Goal: Task Accomplishment & Management: Manage account settings

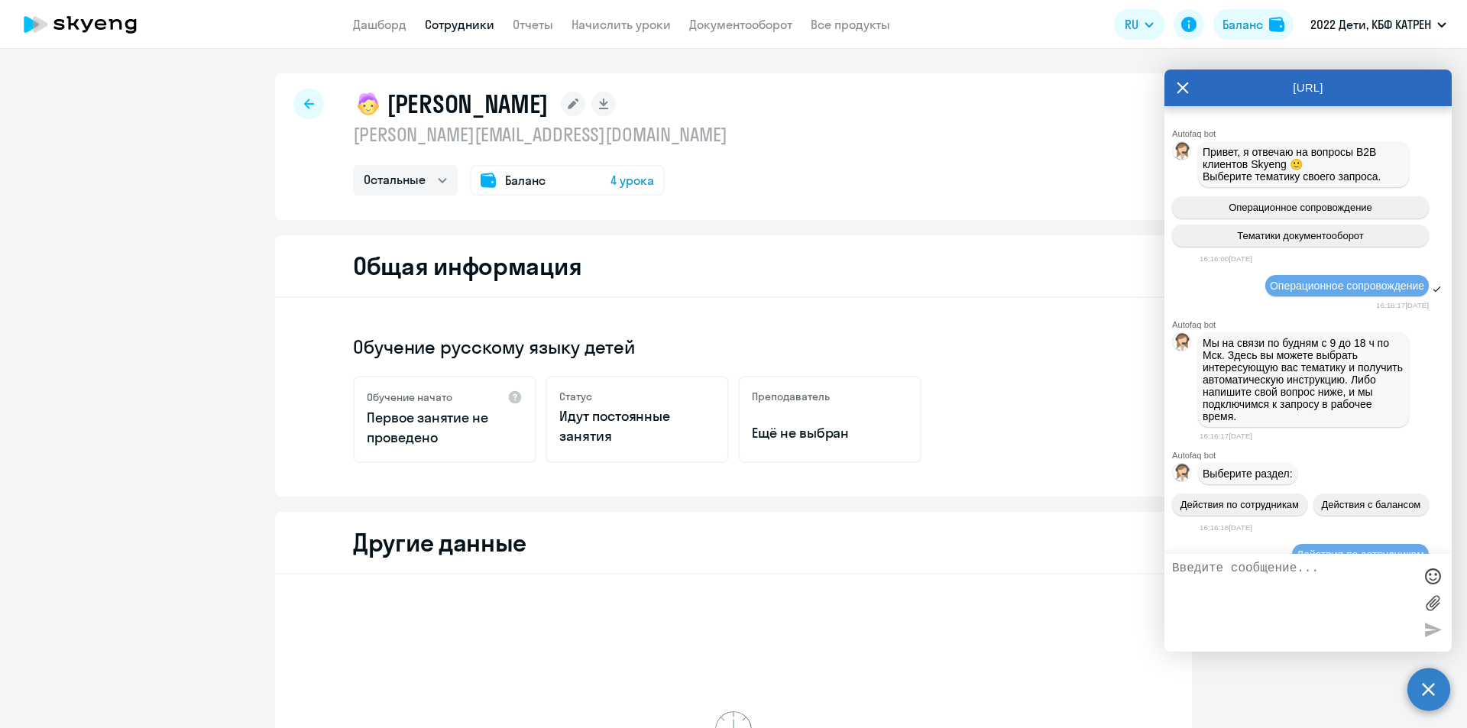
select select "others"
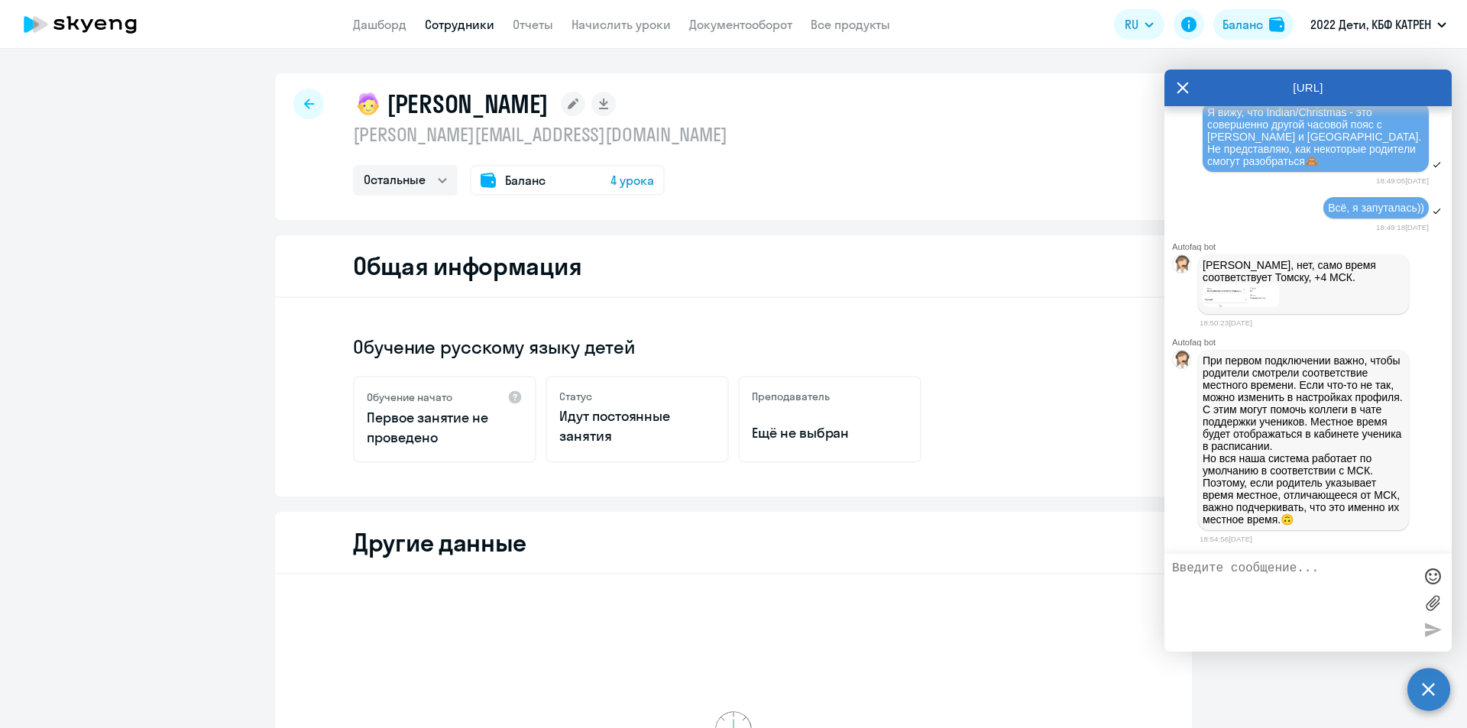
click at [1262, 283] on img at bounding box center [1241, 295] width 76 height 24
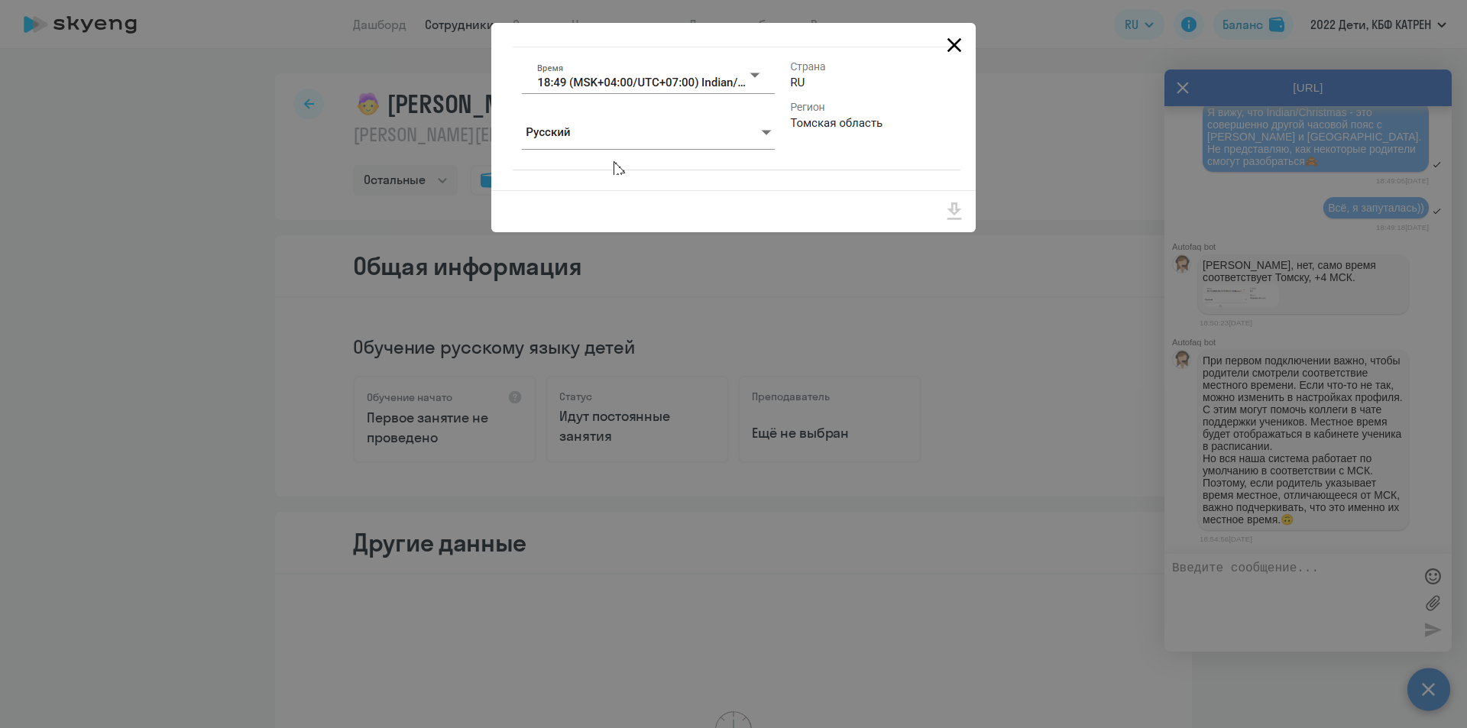
click at [957, 38] on icon "Close" at bounding box center [954, 45] width 24 height 24
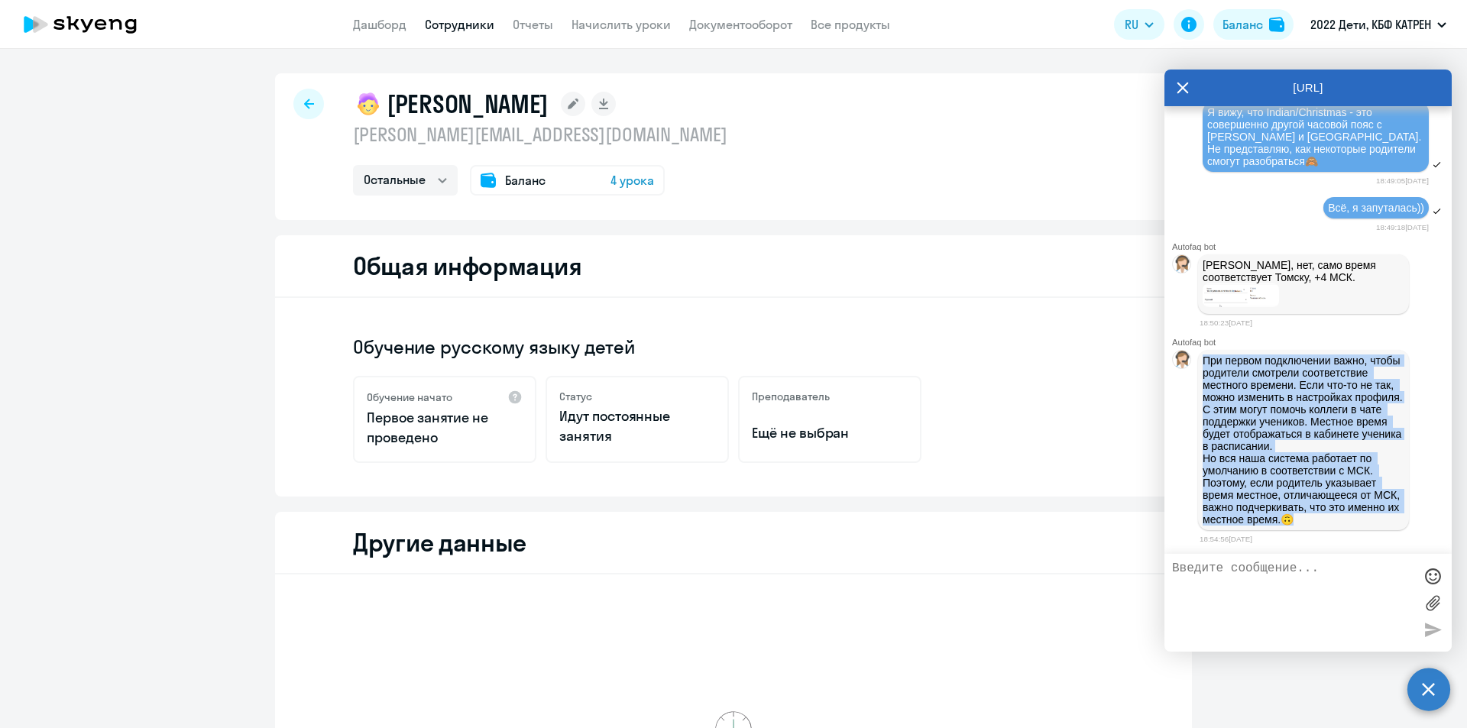
drag, startPoint x: 1203, startPoint y: 344, endPoint x: 1368, endPoint y: 526, distance: 245.6
click at [1368, 526] on div "При первом подключении важно, чтобы родители смотрели соответствие местного вре…" at bounding box center [1303, 440] width 211 height 180
copy p "При первом подключении важно, чтобы родители смотрели соответствие местного вре…"
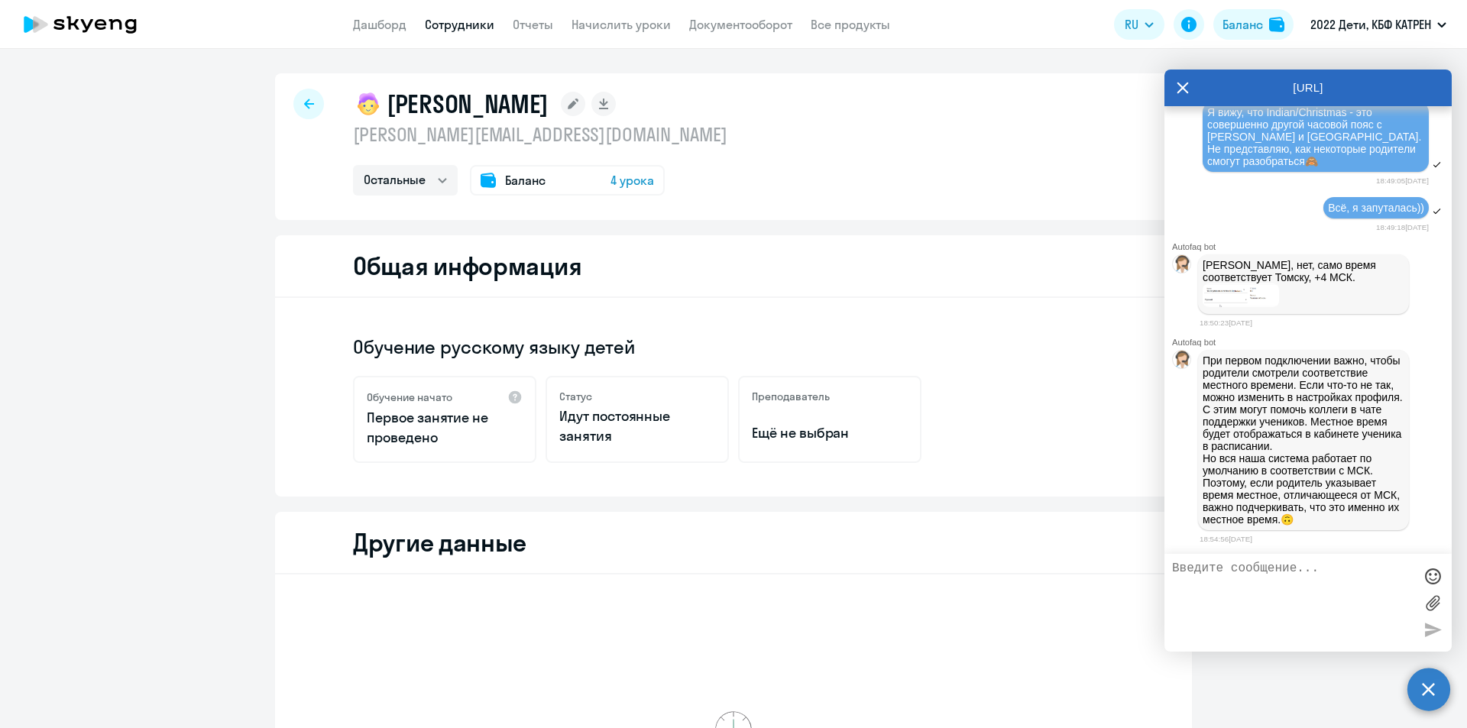
click at [1329, 604] on textarea at bounding box center [1292, 603] width 241 height 83
click at [1278, 569] on textarea at bounding box center [1292, 603] width 241 height 83
click at [1287, 448] on p "При первом подключении важно, чтобы родители смотрели соответствие местного вре…" at bounding box center [1304, 440] width 202 height 171
click at [1234, 283] on img at bounding box center [1241, 295] width 76 height 24
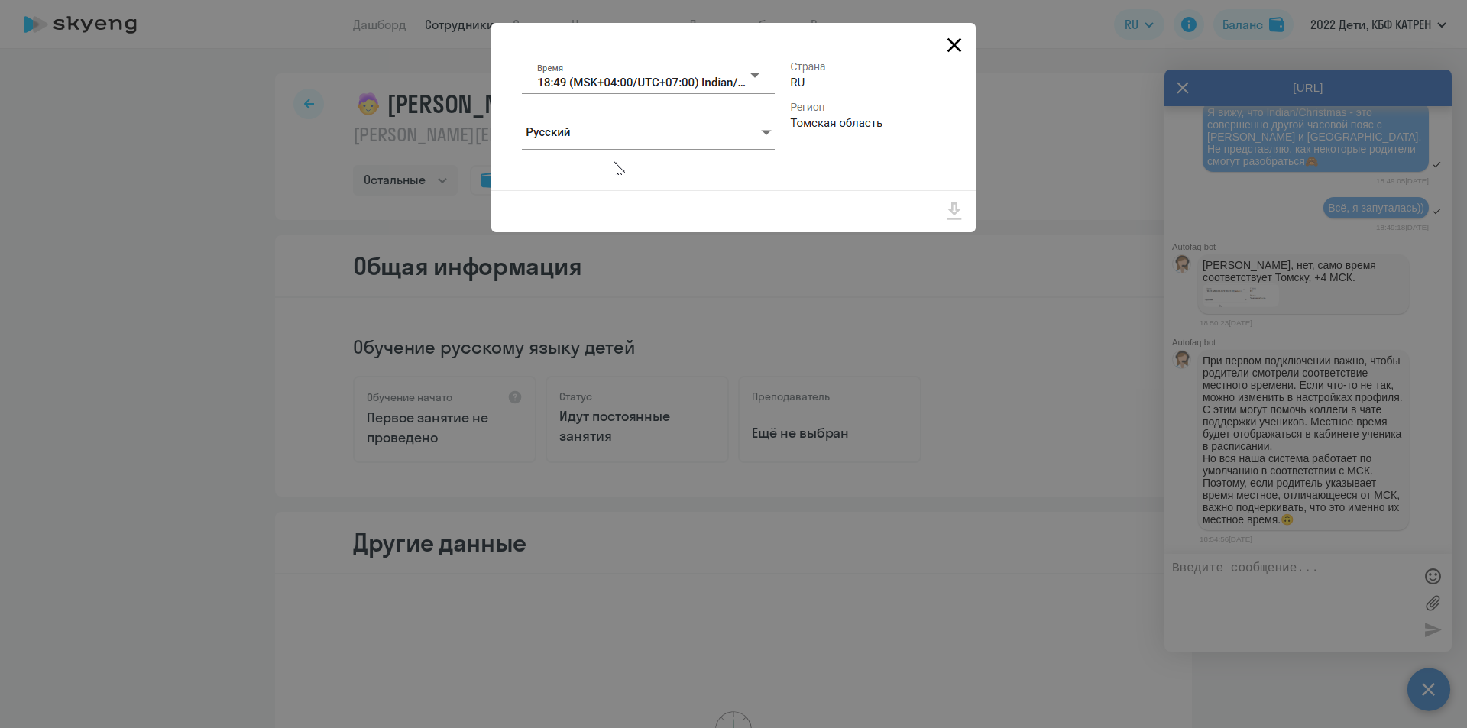
click at [950, 47] on icon "Close" at bounding box center [954, 45] width 24 height 24
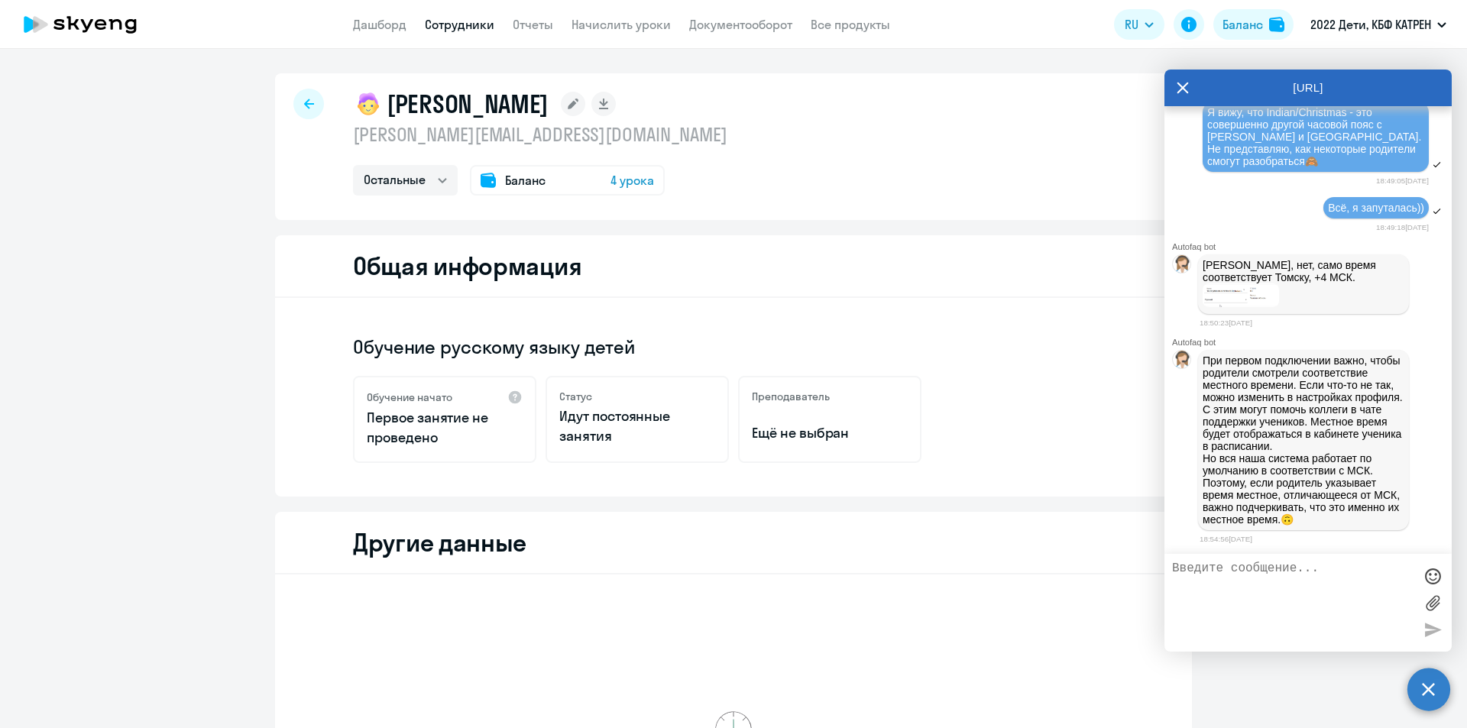
click at [1220, 572] on textarea at bounding box center [1292, 603] width 241 height 83
drag, startPoint x: 1277, startPoint y: 574, endPoint x: 1157, endPoint y: 577, distance: 120.0
click at [1157, 577] on body "Дашборд Сотрудники Отчеты Начислить уроки Документооборот Все продукты Дашборд …" at bounding box center [733, 364] width 1467 height 728
click at [1333, 581] on textarea "Надо к географии вернуться:) [PERSON_NAME], большое спасибо !" at bounding box center [1292, 603] width 241 height 83
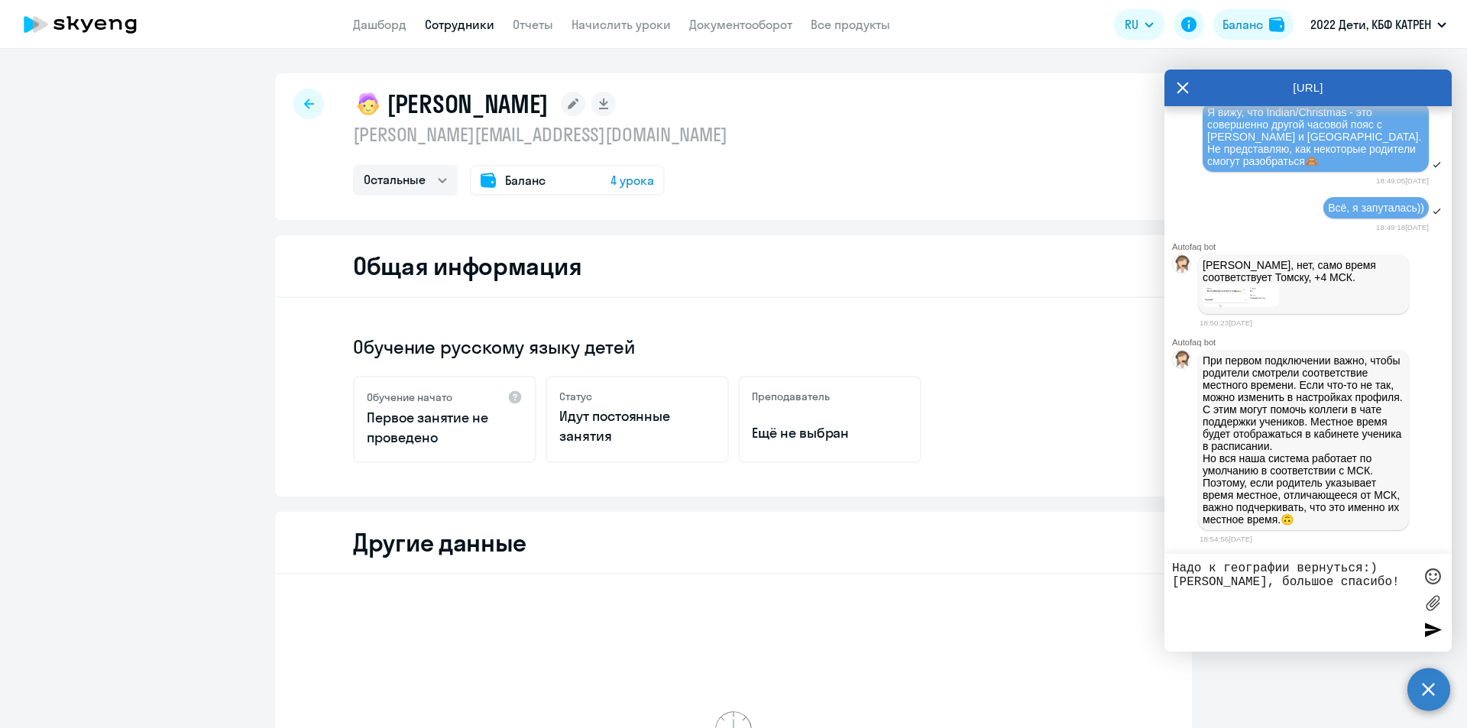
click at [1360, 584] on textarea "Надо к географии вернуться:) [PERSON_NAME], большое спасибо!" at bounding box center [1292, 603] width 241 height 83
click at [1365, 567] on textarea "Надо к географии вернуться:) [PERSON_NAME], большое спасибо!" at bounding box center [1292, 603] width 241 height 83
click at [1358, 596] on textarea "Надо к географии вернуться, я немного заблудилась:) [PERSON_NAME], большое спас…" at bounding box center [1292, 603] width 241 height 83
type textarea "Надо к географии вернуться, я немного заблудилась:) [PERSON_NAME], большое спас…"
click at [1430, 625] on div at bounding box center [1432, 629] width 23 height 23
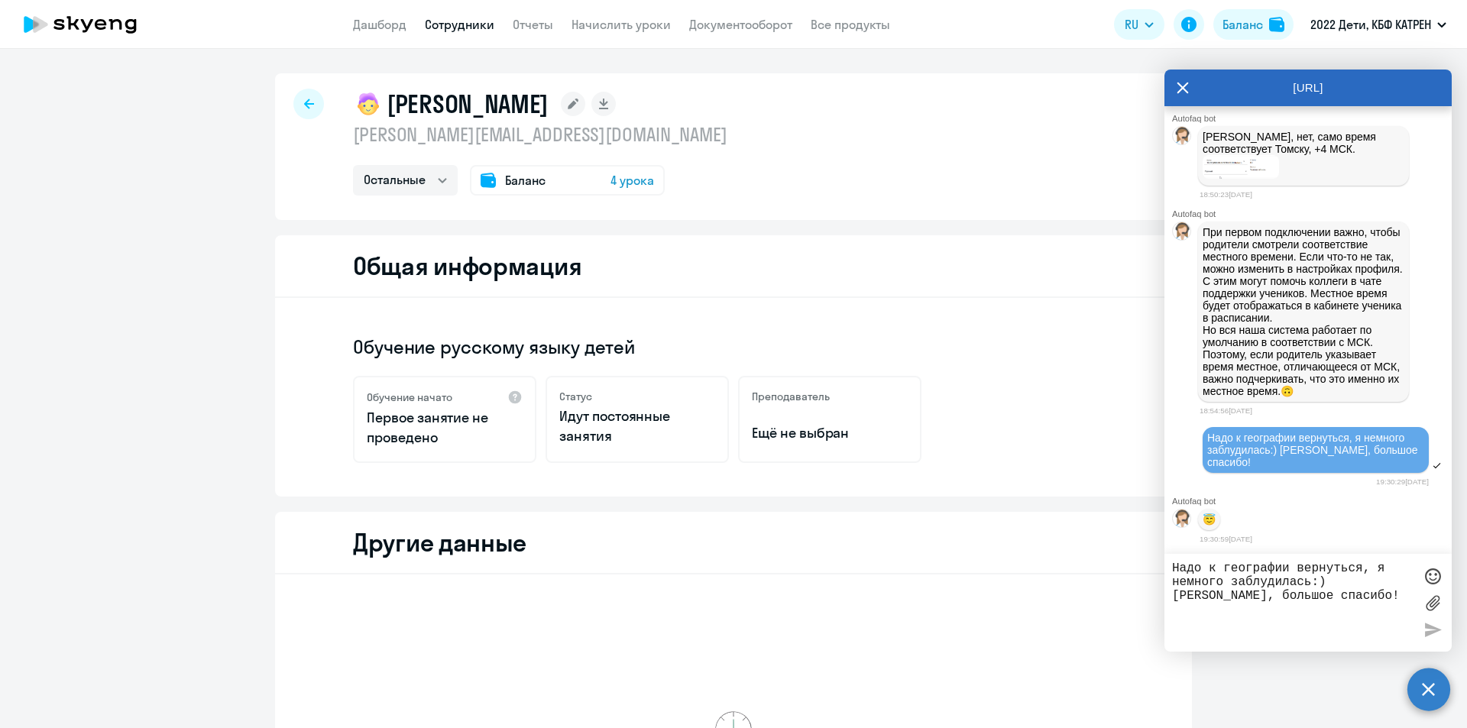
scroll to position [43537, 0]
click at [1236, 578] on textarea "Надо к географии вернуться, я немного заблудилась:) [PERSON_NAME], большое спас…" at bounding box center [1292, 603] width 241 height 83
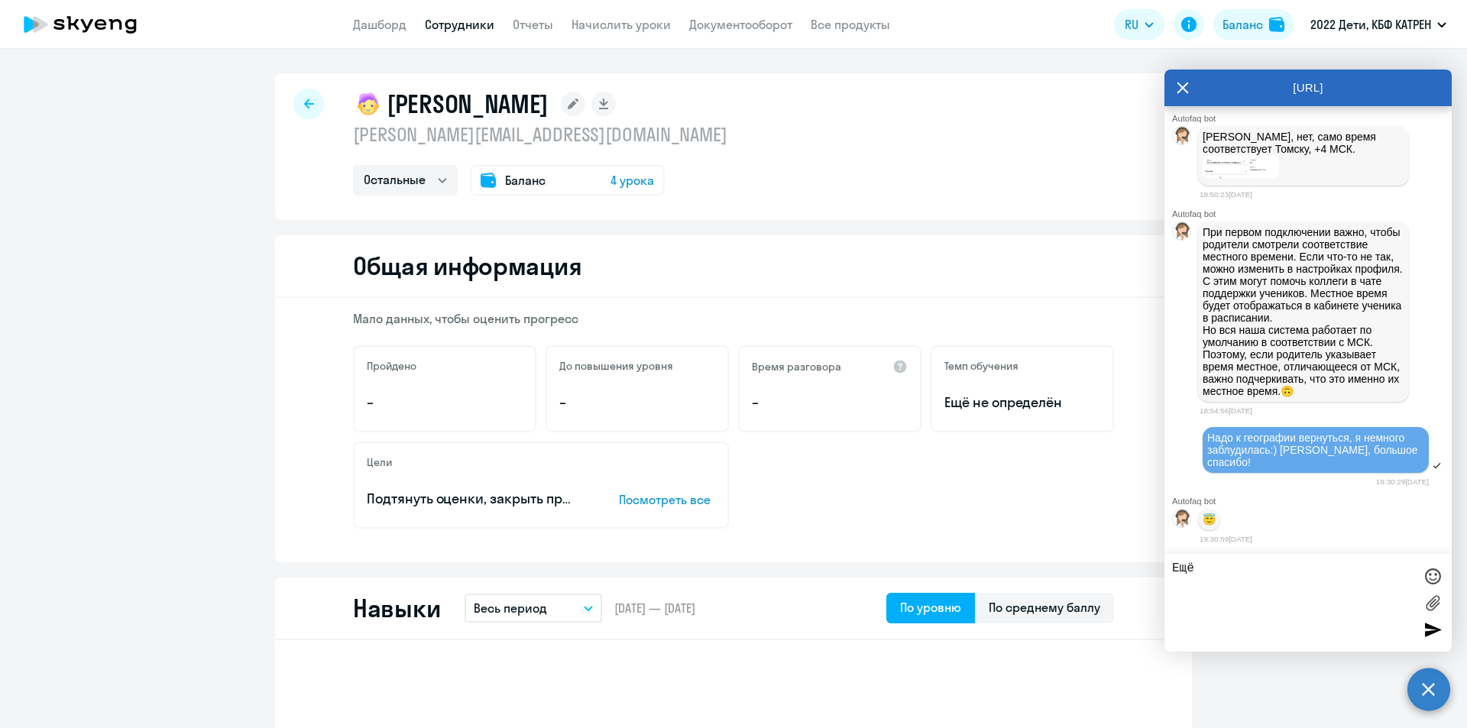
type textarea "Ещё"
click at [438, 29] on link "Сотрудники" at bounding box center [460, 24] width 70 height 15
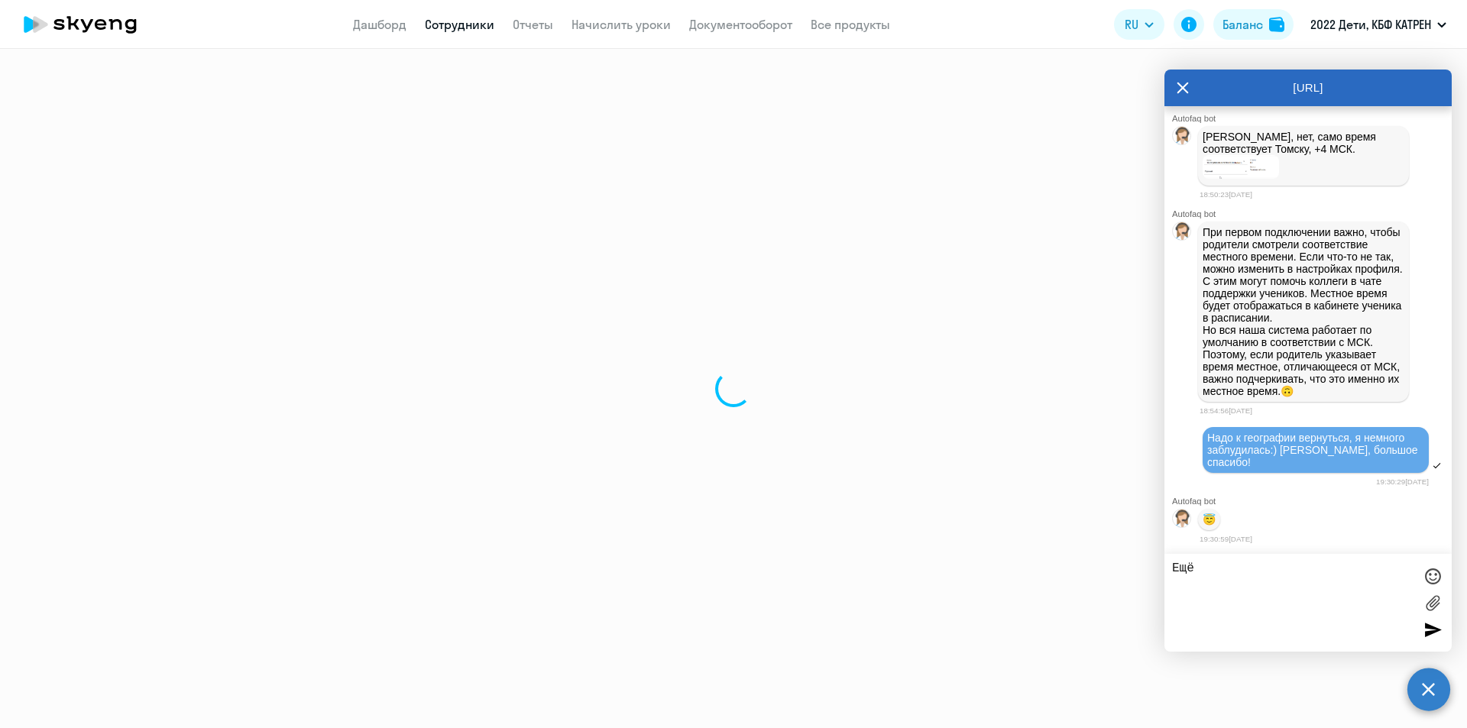
select select "30"
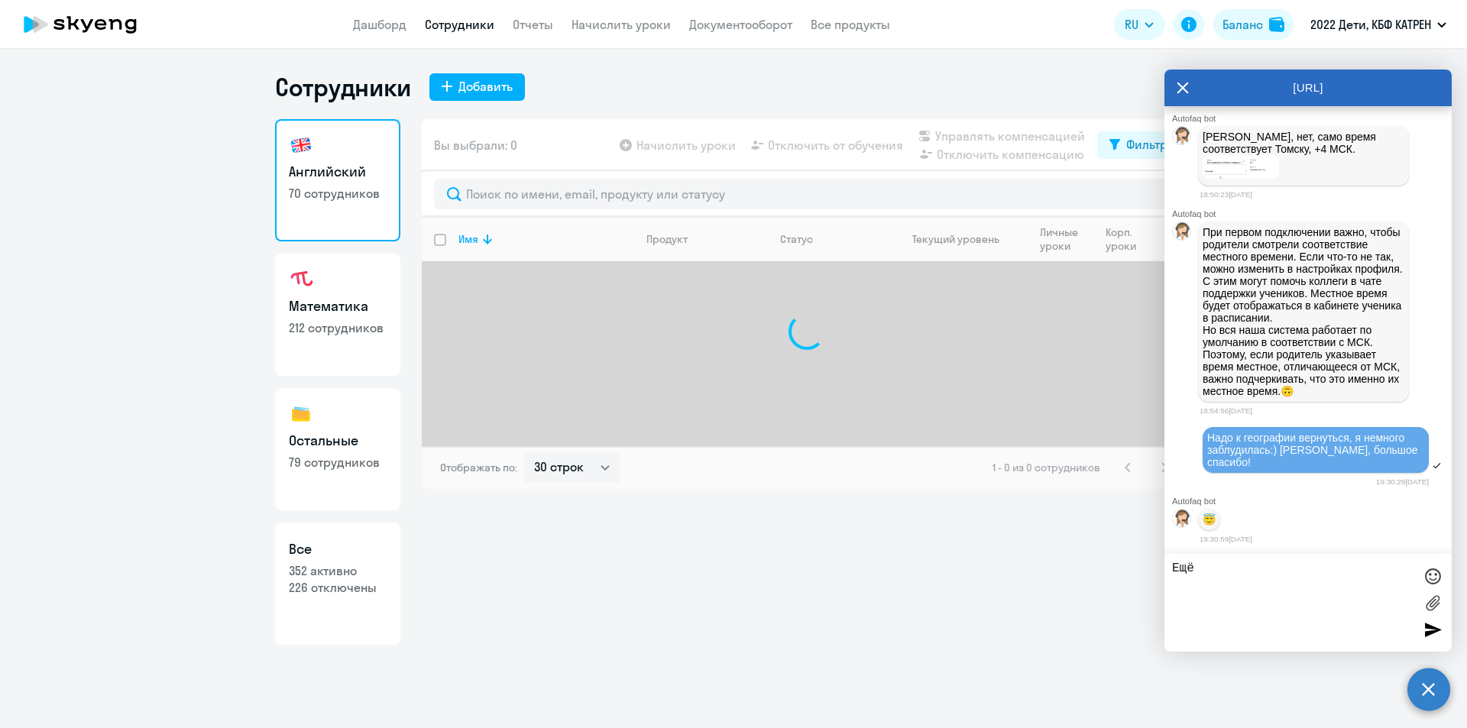
click at [338, 569] on p "352 активно" at bounding box center [338, 570] width 98 height 17
select select "30"
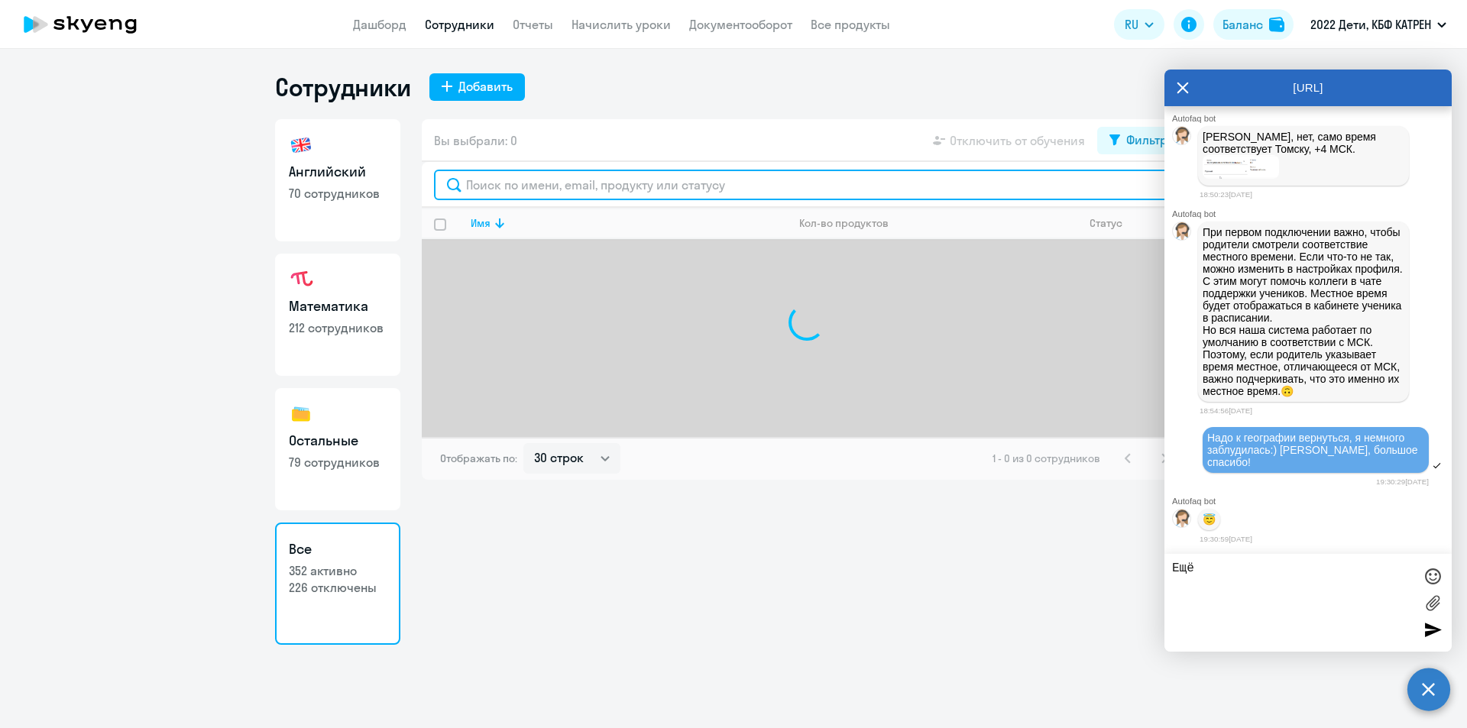
click at [574, 183] on input "text" at bounding box center [807, 185] width 746 height 31
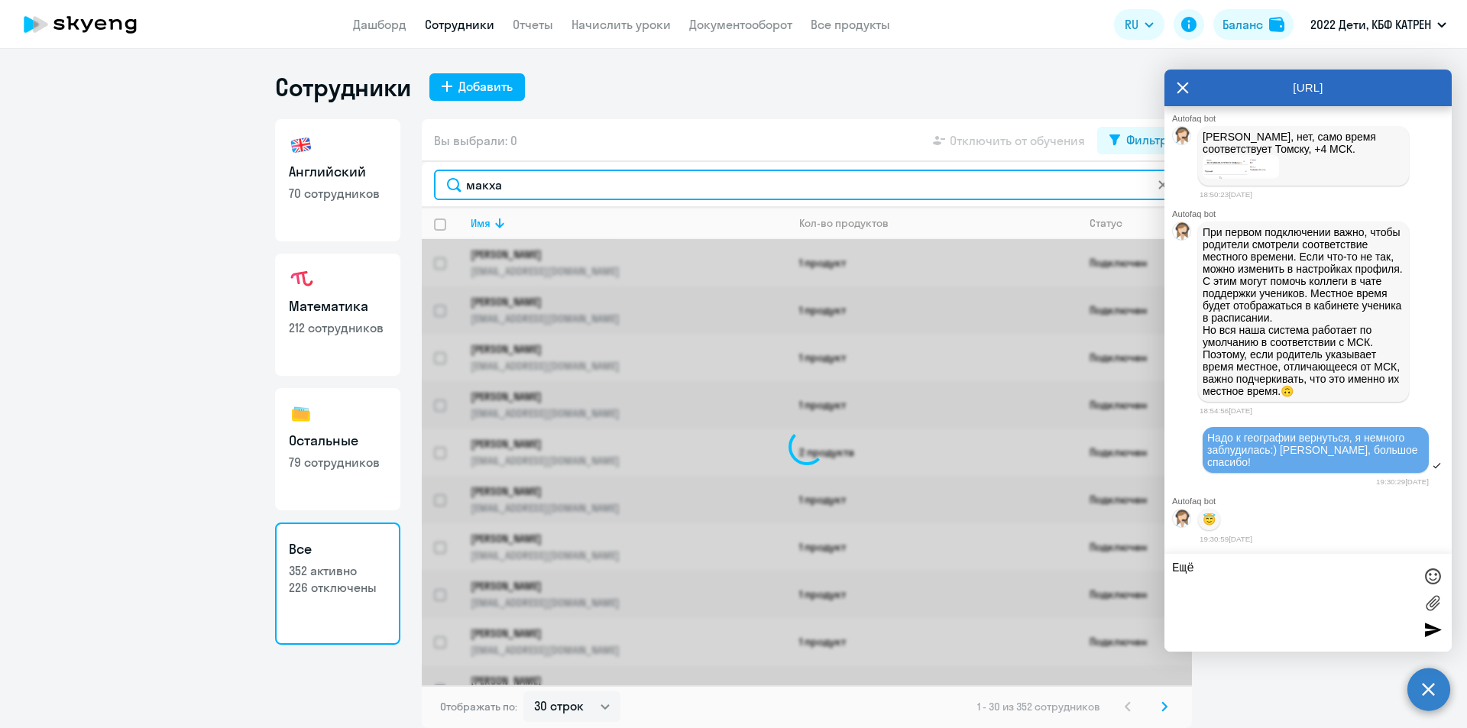
type input "макхам"
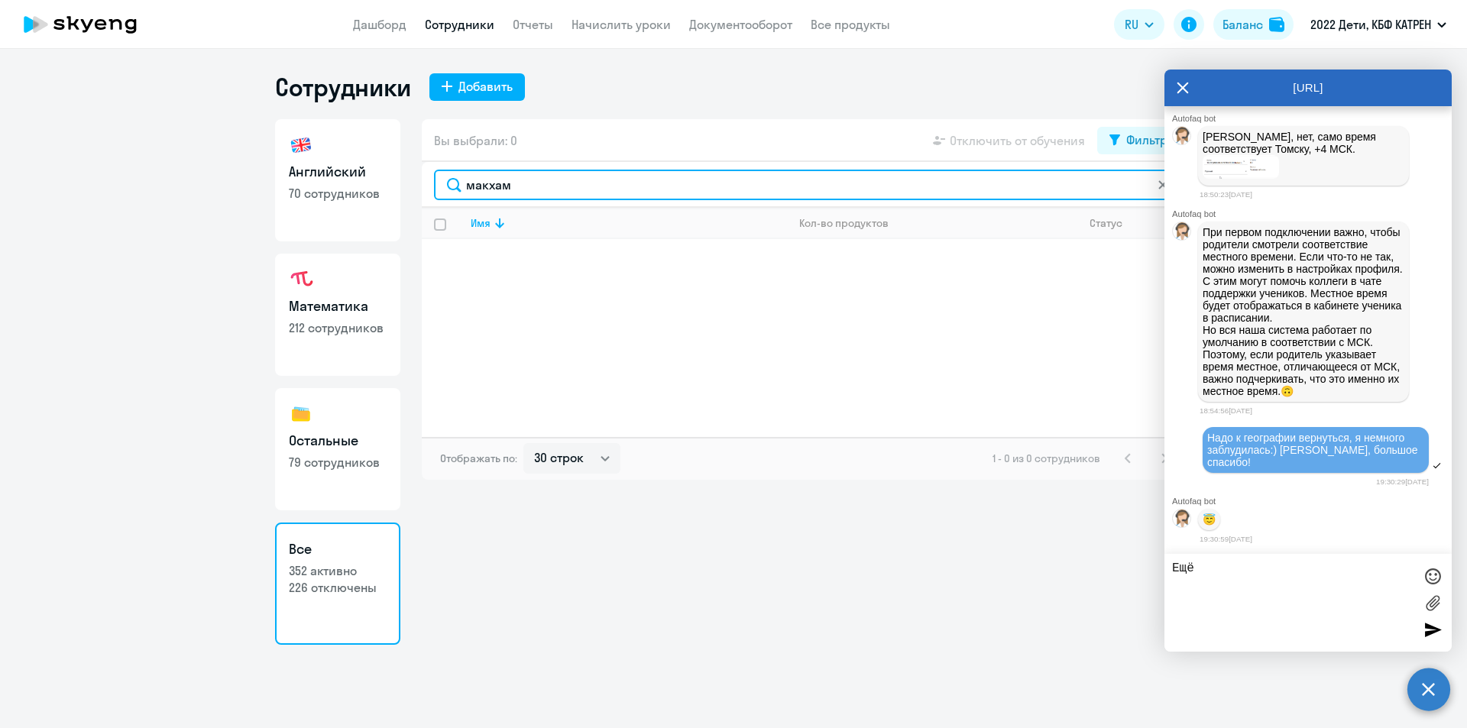
drag, startPoint x: 515, startPoint y: 181, endPoint x: 425, endPoint y: 184, distance: 90.2
click at [425, 184] on div "макхам" at bounding box center [807, 185] width 770 height 46
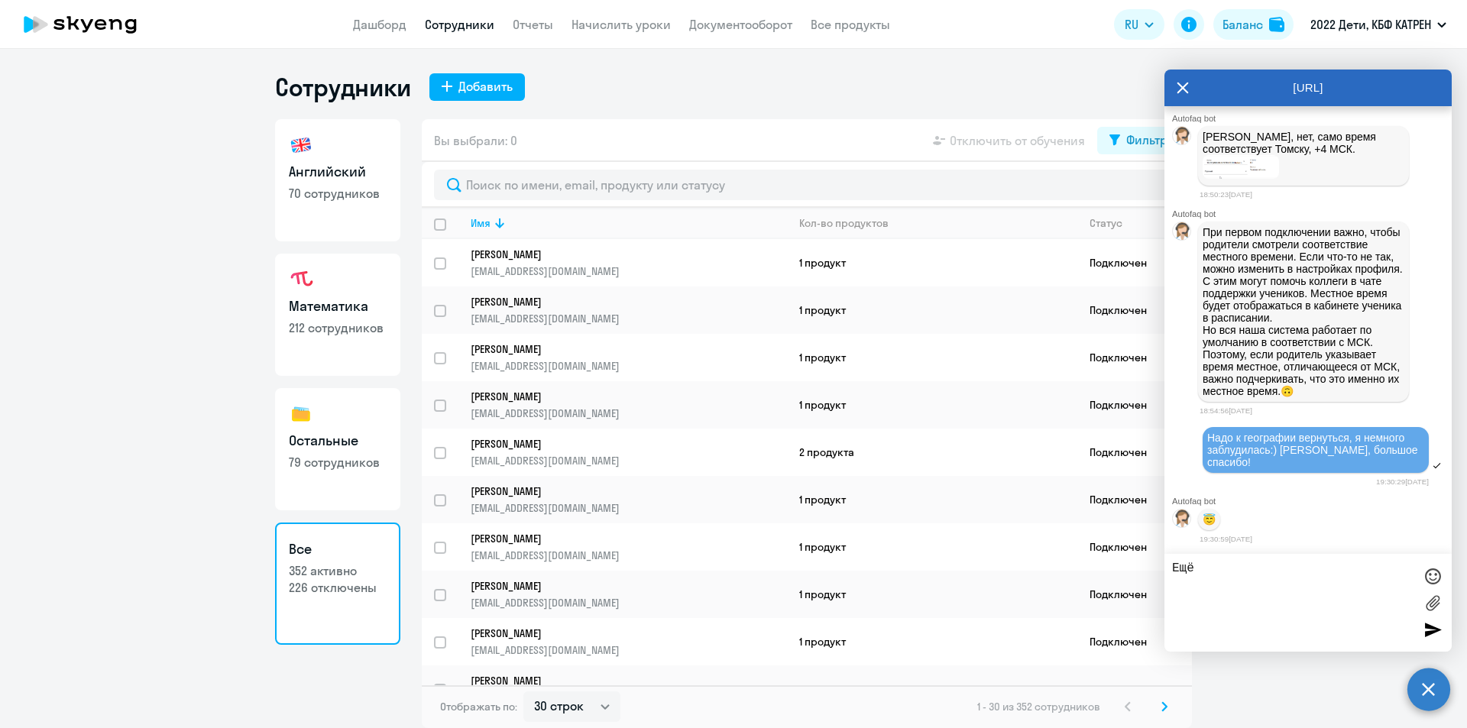
click at [1249, 591] on textarea "Ещё" at bounding box center [1292, 603] width 241 height 83
type textarea "[PERSON_NAME]"
type textarea "[PERSON_NAME], последний вопрос на [DATE]"
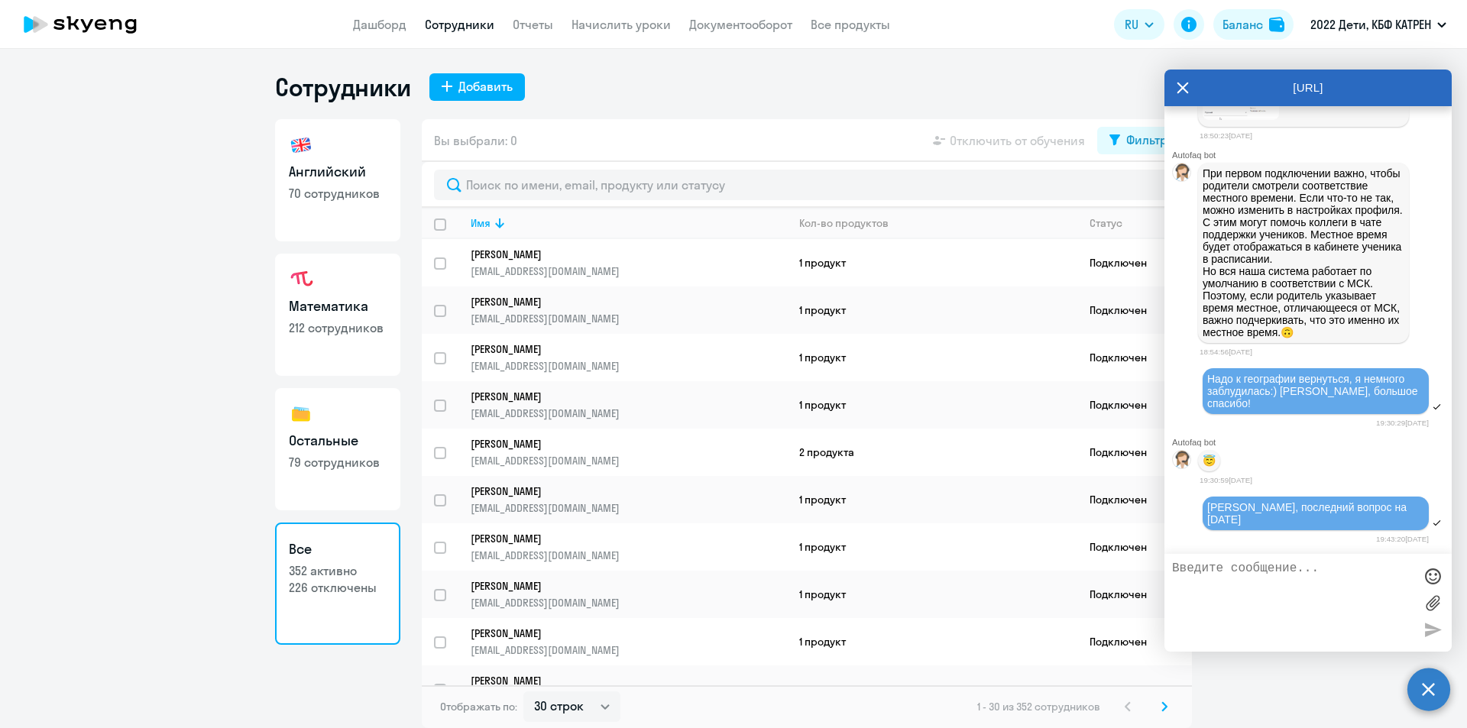
click at [1231, 587] on textarea at bounding box center [1292, 603] width 241 height 83
paste textarea "13289563"
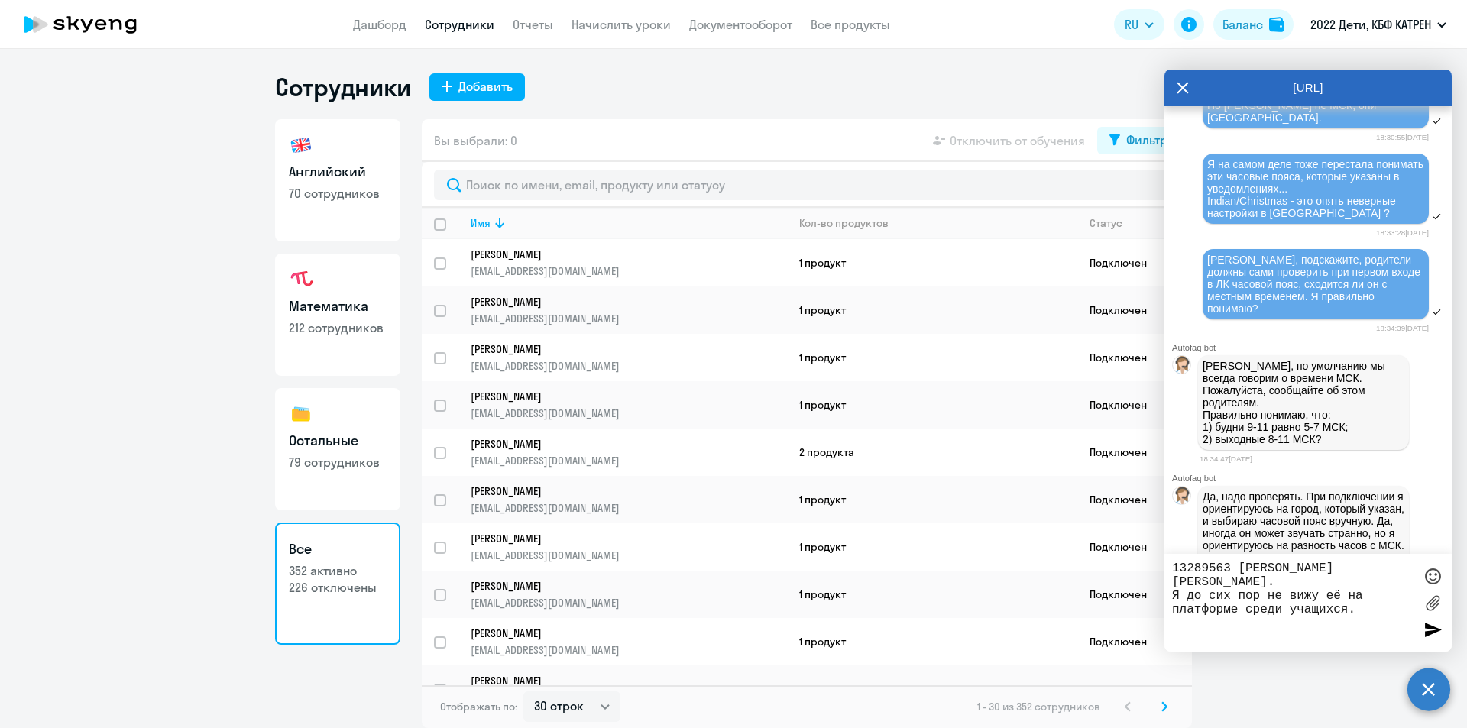
scroll to position [41368, 0]
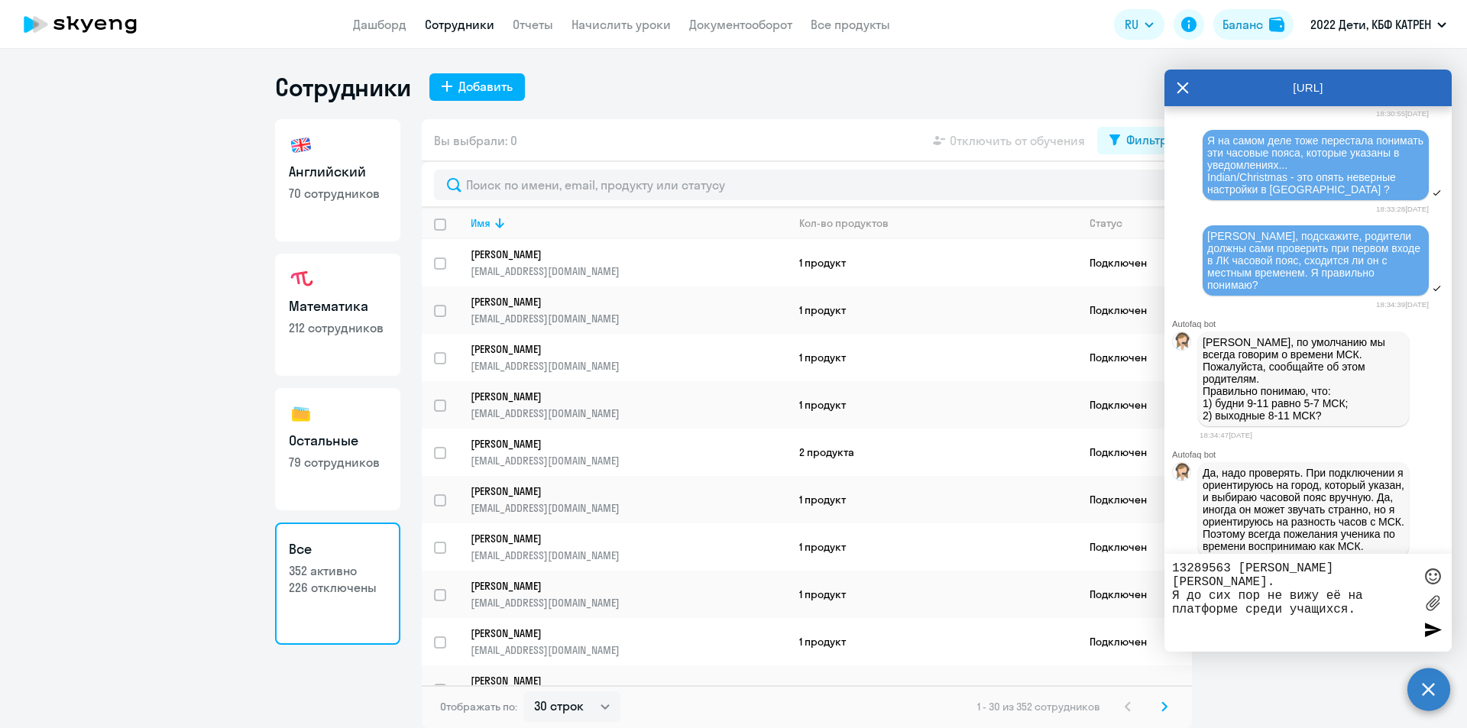
click at [1366, 598] on textarea "13289563 [PERSON_NAME] [PERSON_NAME]. Я до сих пор не вижу её на платформе сред…" at bounding box center [1292, 603] width 241 height 83
click at [1266, 610] on textarea "13289563 [PERSON_NAME] [PERSON_NAME]. Я до сих пор не вижу её на платформе сред…" at bounding box center [1292, 603] width 241 height 83
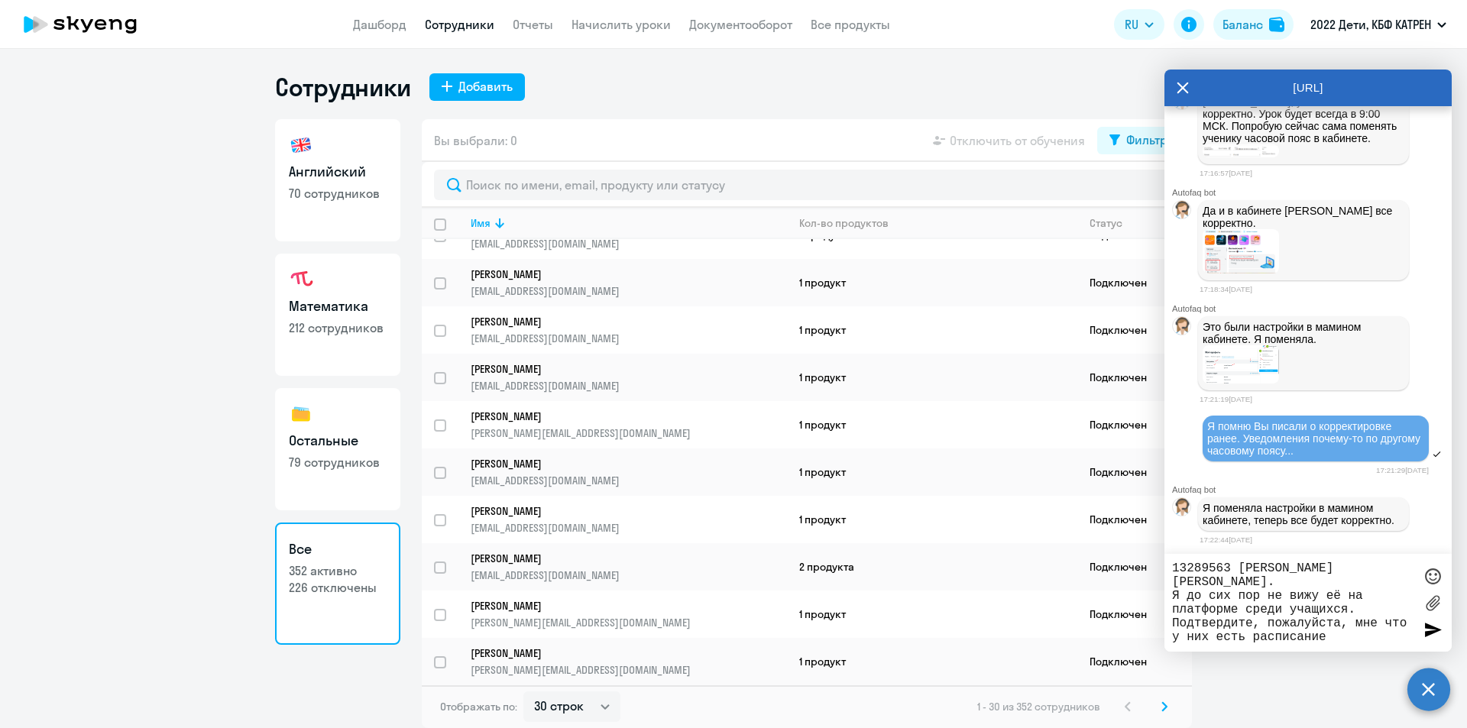
scroll to position [39610, 0]
click at [1349, 632] on textarea "13289563 [PERSON_NAME] [PERSON_NAME]. Я до сих пор не вижу её на платформе сред…" at bounding box center [1292, 603] width 241 height 83
drag, startPoint x: 1354, startPoint y: 612, endPoint x: 1376, endPoint y: 614, distance: 22.2
click at [1376, 614] on textarea "13289563 [PERSON_NAME] [PERSON_NAME]. Я до сих пор не вижу её на платформе сред…" at bounding box center [1292, 603] width 241 height 83
click at [1383, 611] on textarea "13289563 [PERSON_NAME] [PERSON_NAME]. Я до сих пор не вижу её на платформе сред…" at bounding box center [1292, 603] width 241 height 83
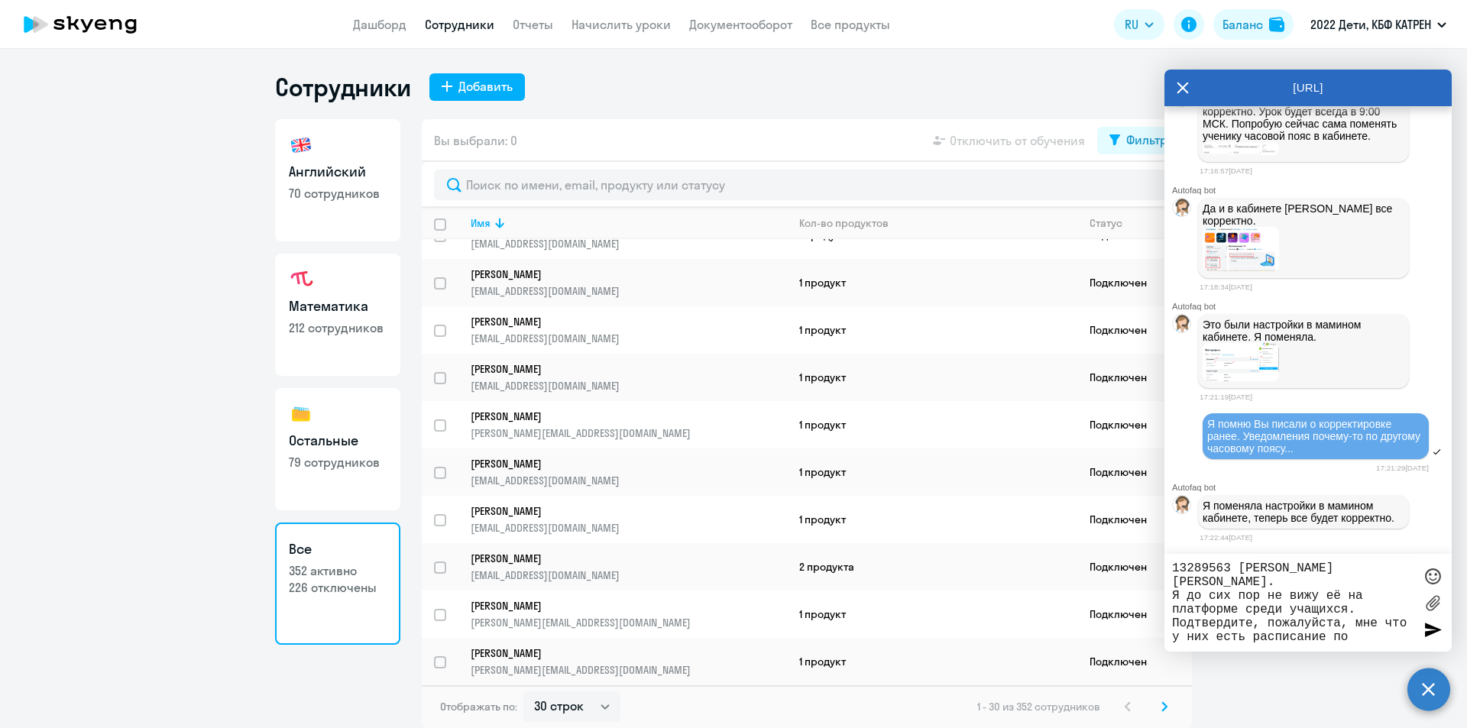
drag, startPoint x: 1355, startPoint y: 606, endPoint x: 1406, endPoint y: 611, distance: 50.7
click at [1406, 611] on textarea "13289563 [PERSON_NAME] [PERSON_NAME]. Я до сих пор не вижу её на платформе сред…" at bounding box center [1292, 603] width 241 height 83
type textarea "13289563 [PERSON_NAME] [PERSON_NAME]. Я до сих пор не вижу её на платформе сред…"
click at [1433, 633] on div at bounding box center [1432, 629] width 23 height 23
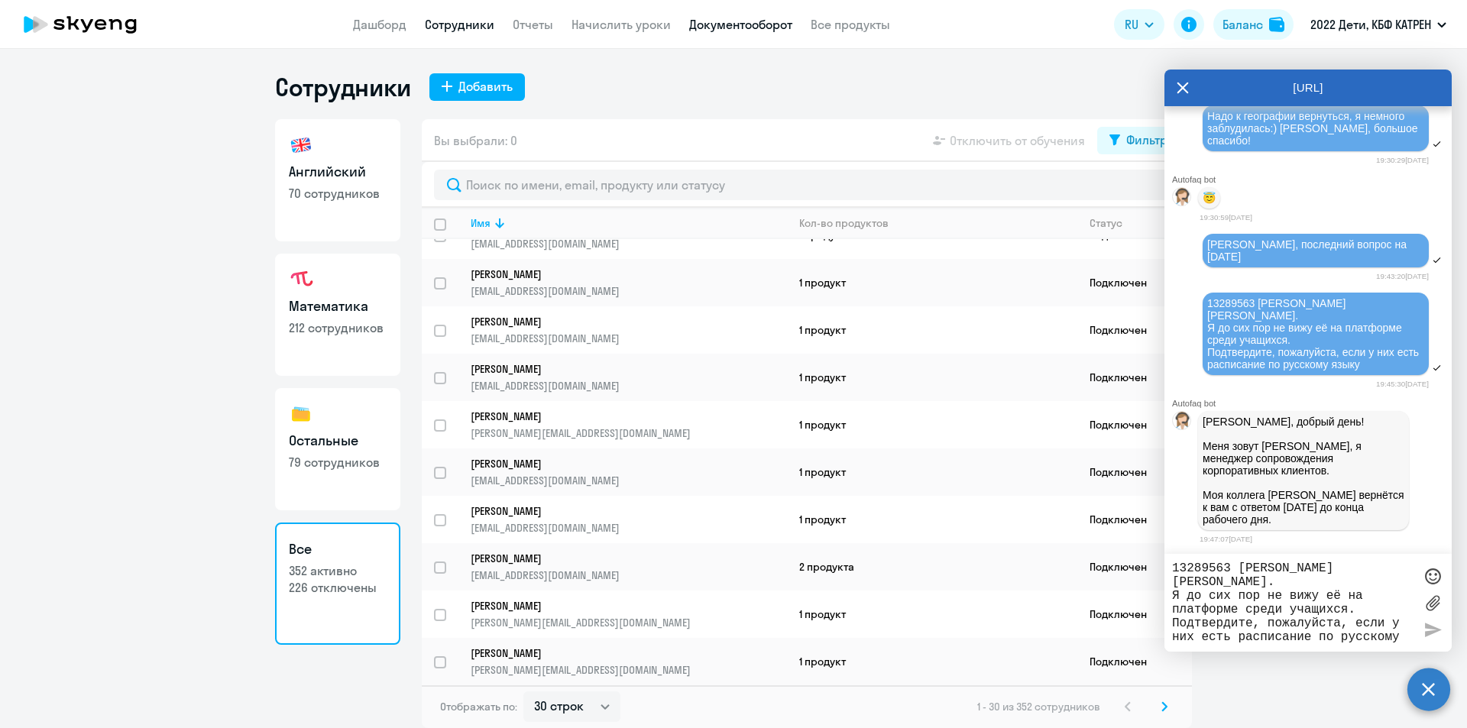
scroll to position [43834, 0]
click at [387, 21] on link "Дашборд" at bounding box center [379, 24] width 53 height 15
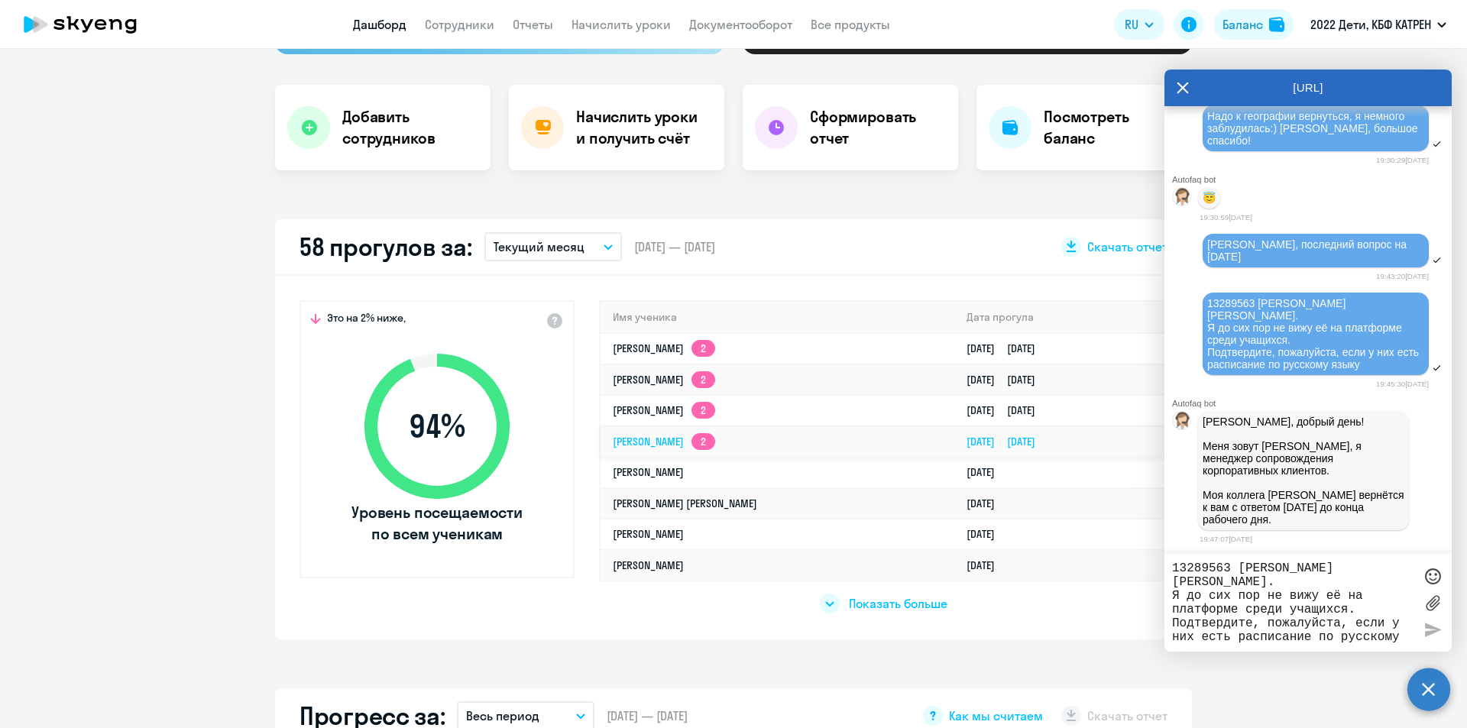
scroll to position [306, 0]
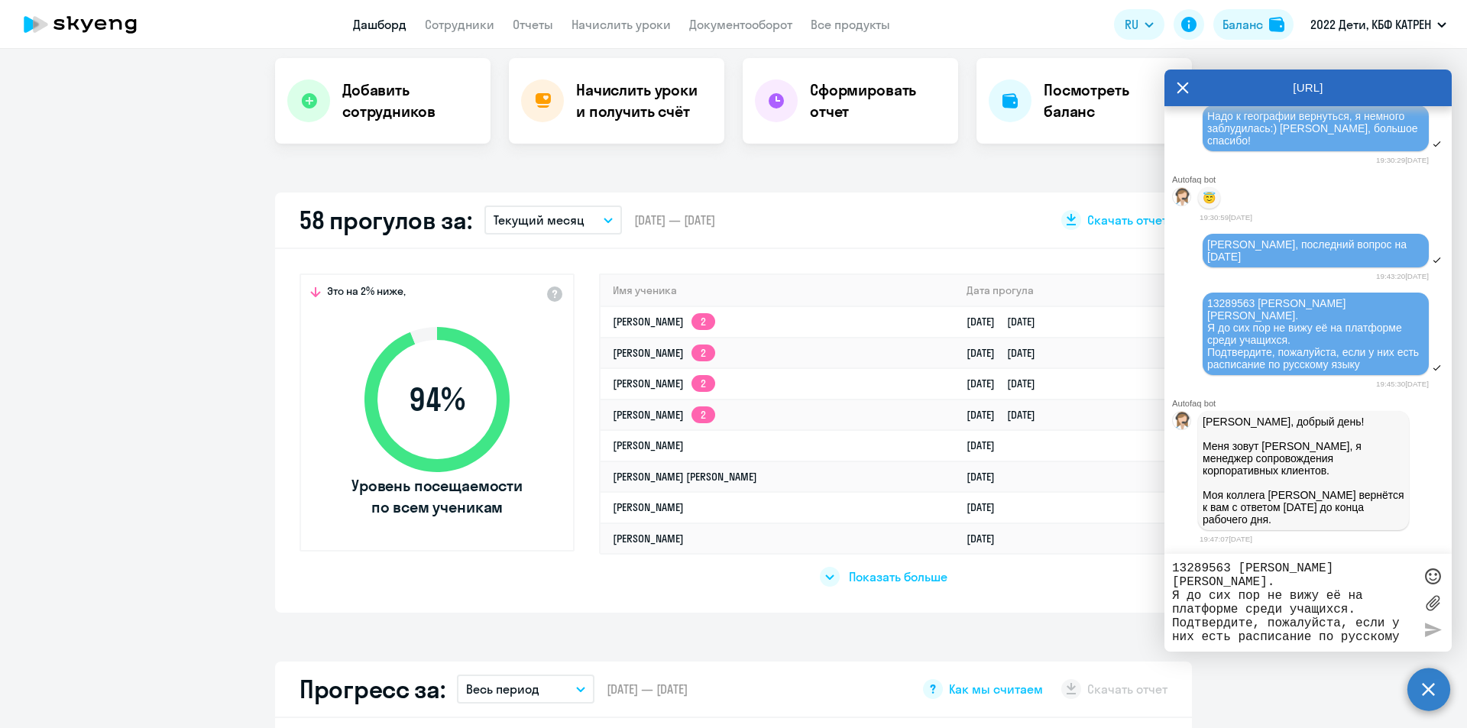
click at [892, 581] on span "Показать больше" at bounding box center [898, 576] width 99 height 17
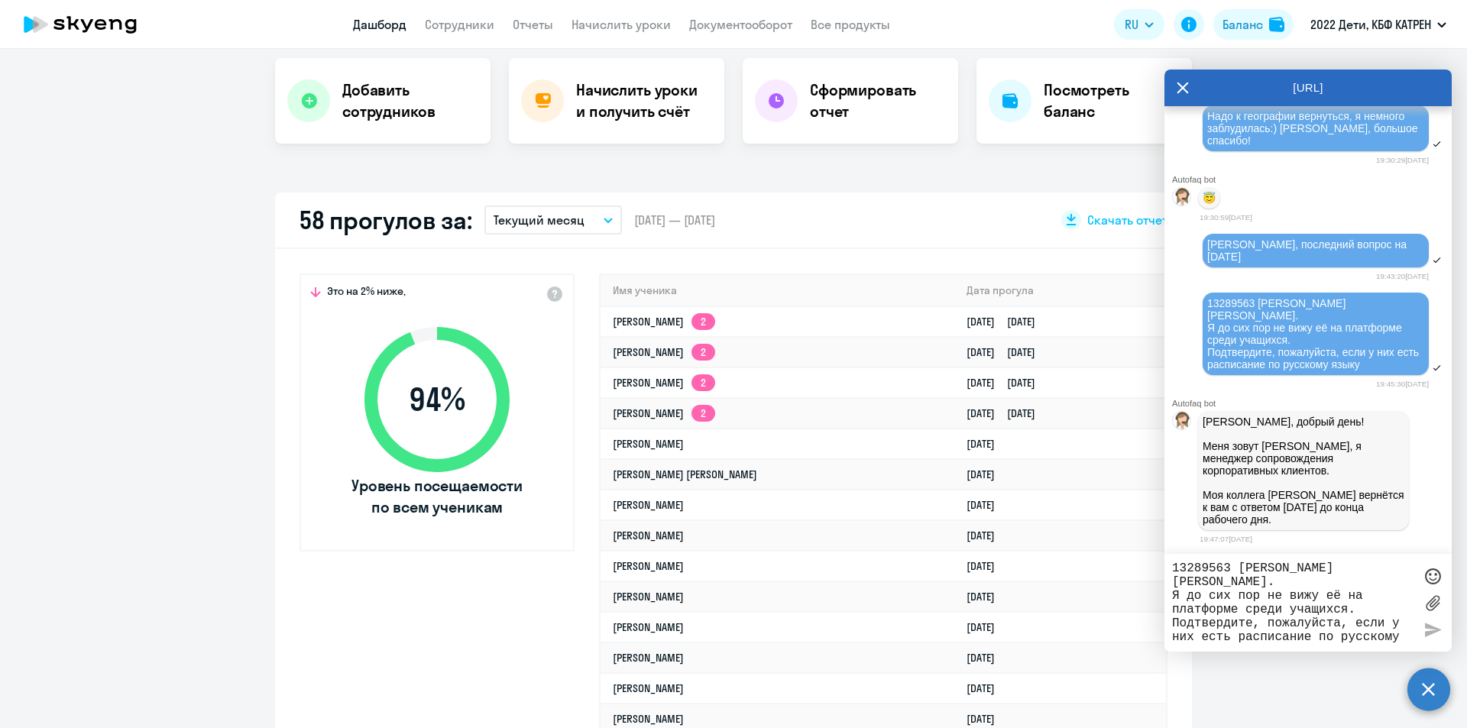
select select "30"
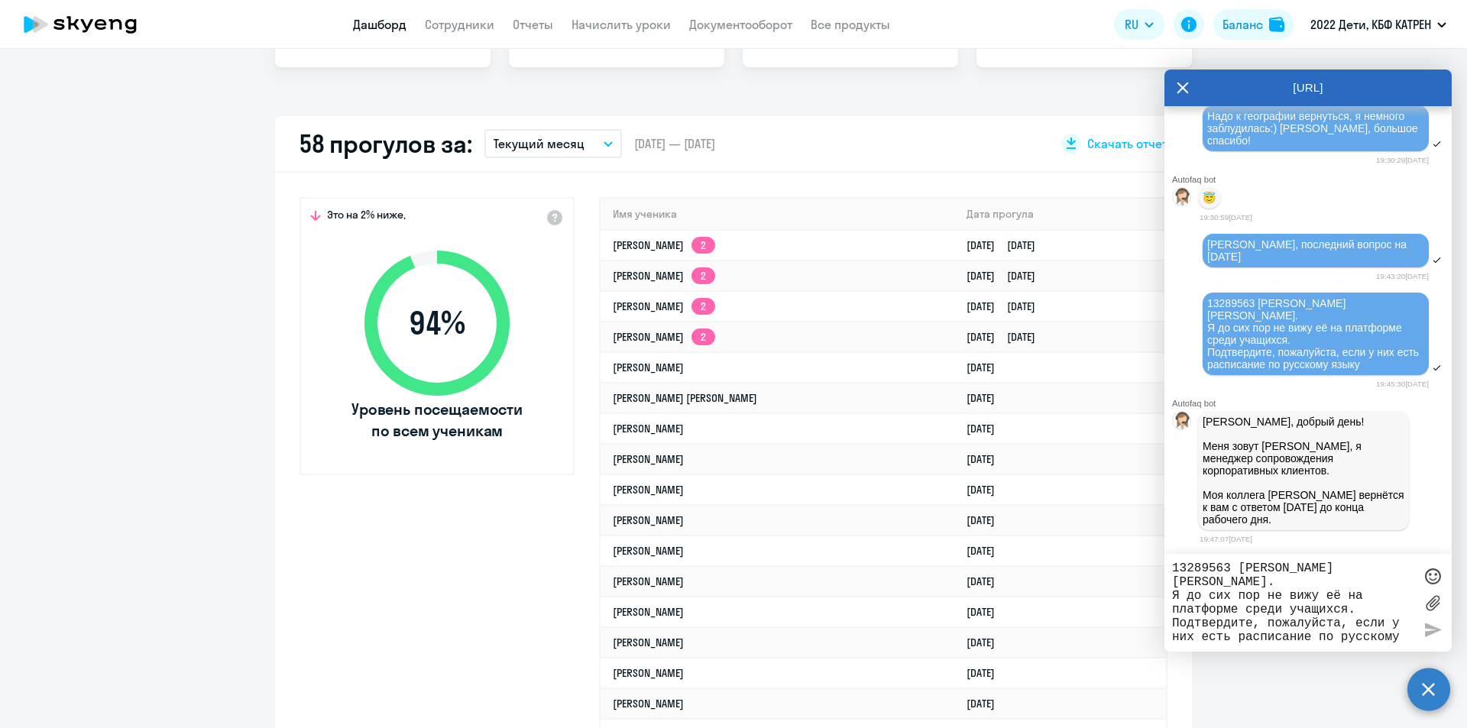
click at [1280, 574] on textarea "13289563 [PERSON_NAME] [PERSON_NAME]. Я до сих пор не вижу её на платформе сред…" at bounding box center [1292, 603] width 241 height 83
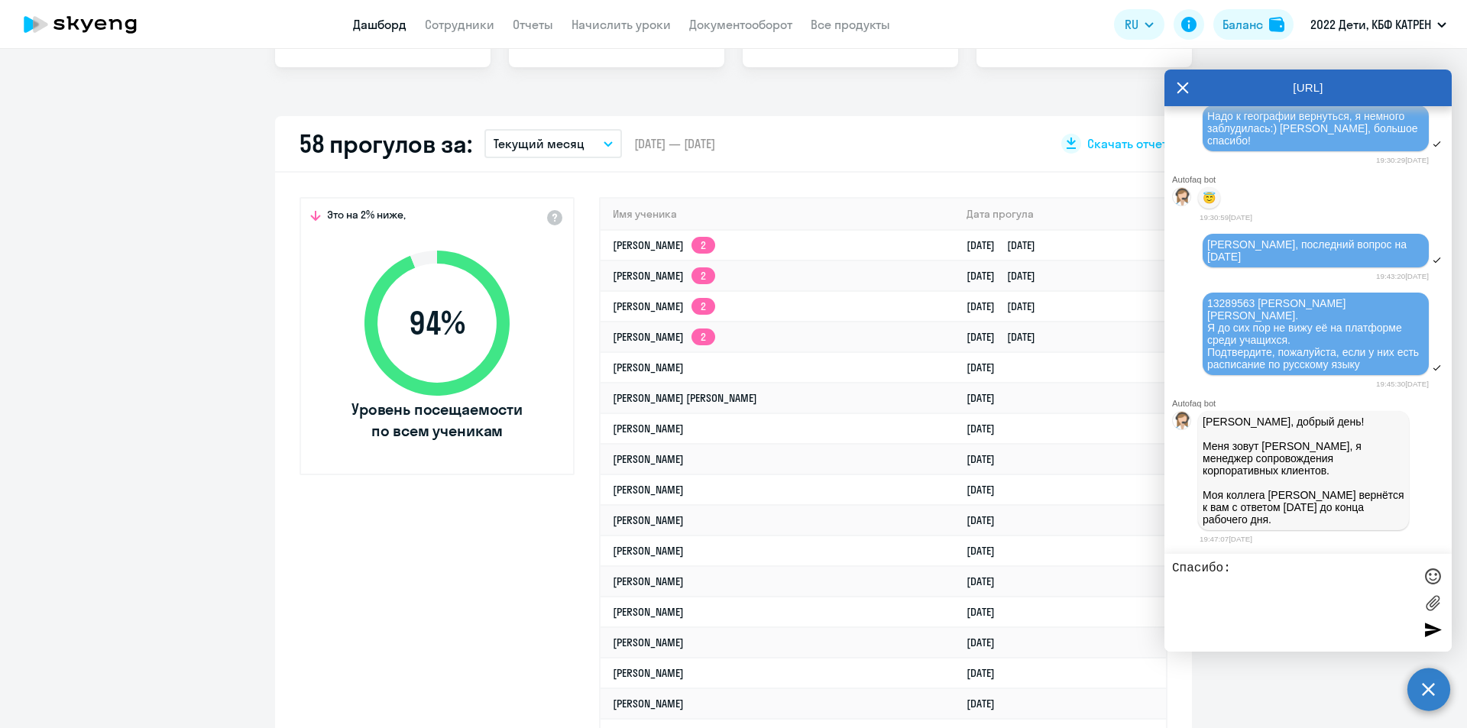
type textarea "Спасибо"
drag, startPoint x: 1184, startPoint y: 571, endPoint x: 1131, endPoint y: 581, distance: 54.3
click at [1131, 581] on body "Дашборд Сотрудники Отчеты Начислить уроки Документооборот Все продукты Дашборд …" at bounding box center [733, 364] width 1467 height 728
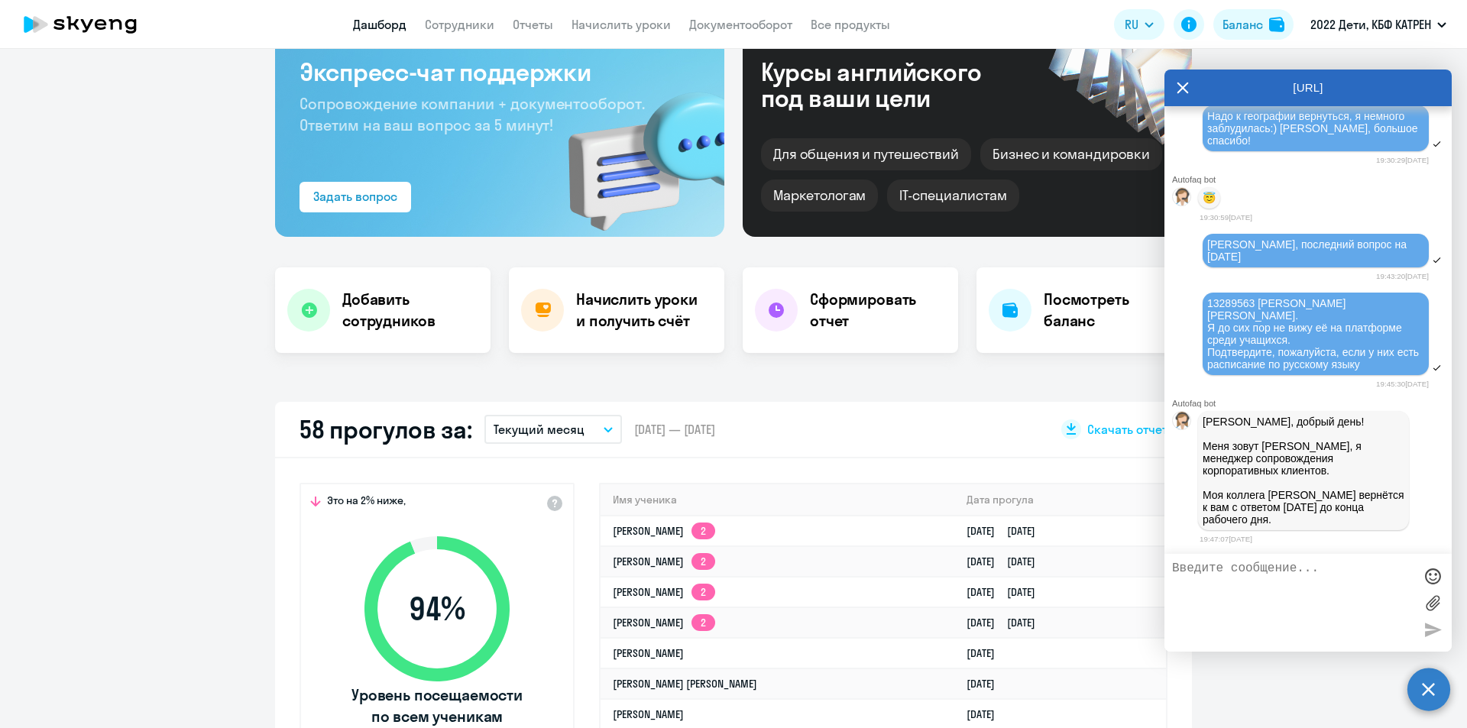
scroll to position [0, 0]
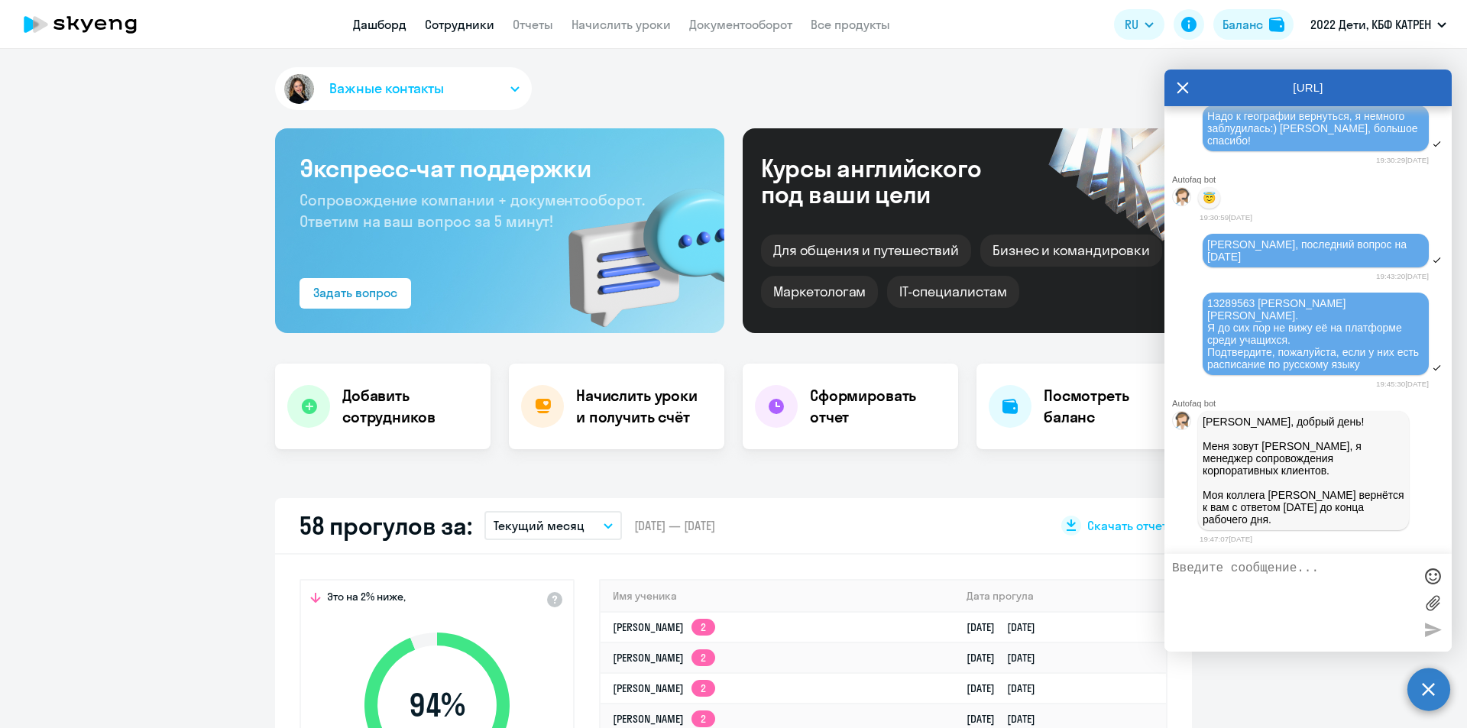
click at [464, 21] on link "Сотрудники" at bounding box center [460, 24] width 70 height 15
select select "30"
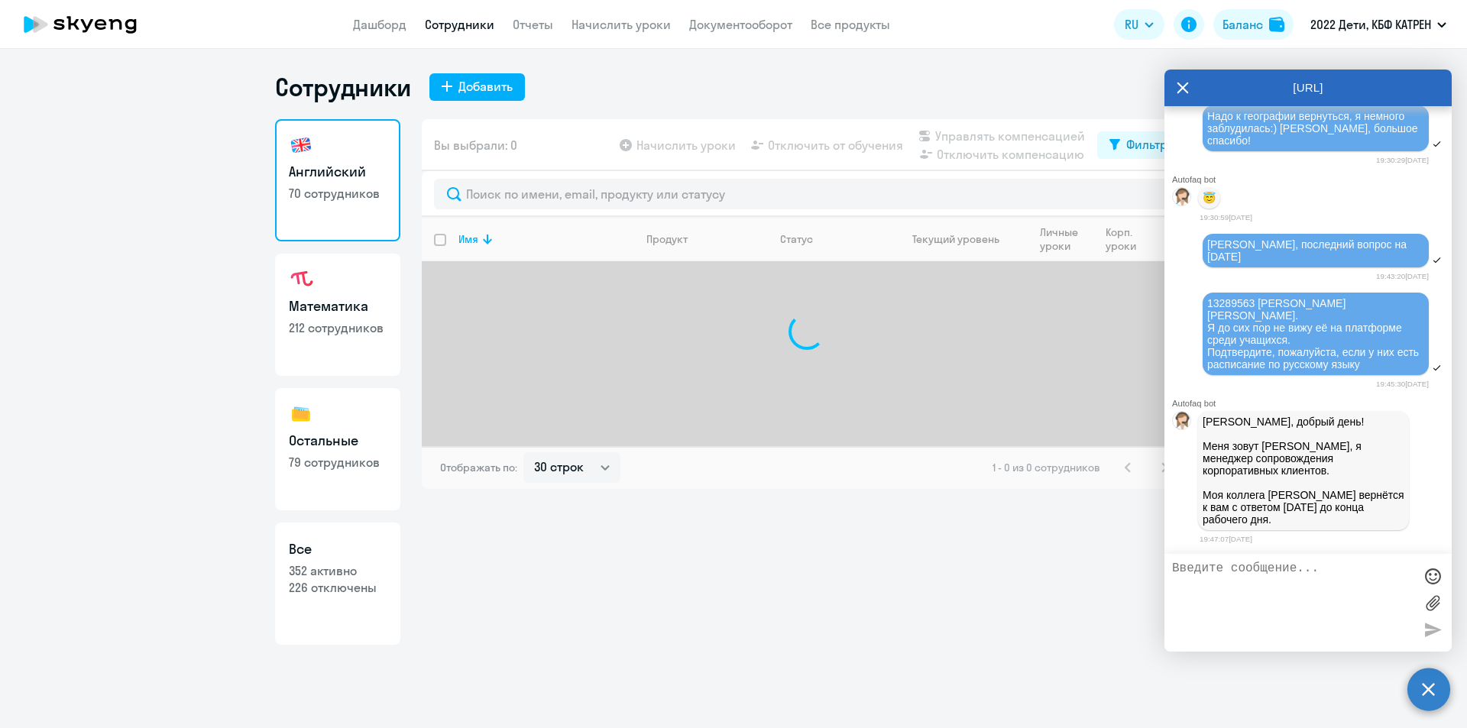
drag, startPoint x: 339, startPoint y: 579, endPoint x: 394, endPoint y: 524, distance: 77.8
click at [342, 578] on link "Все 352 активно 226 отключены" at bounding box center [337, 584] width 125 height 122
select select "30"
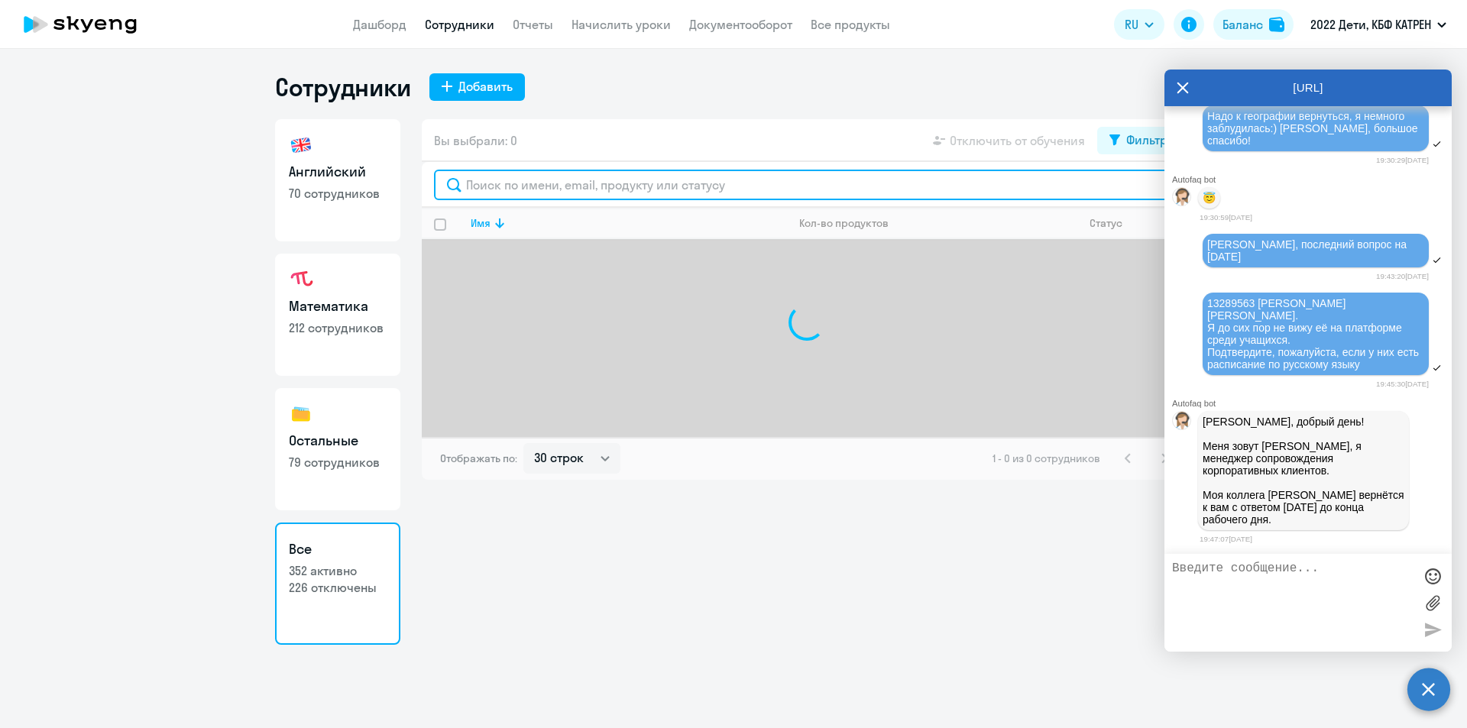
click at [568, 192] on input "text" at bounding box center [807, 185] width 746 height 31
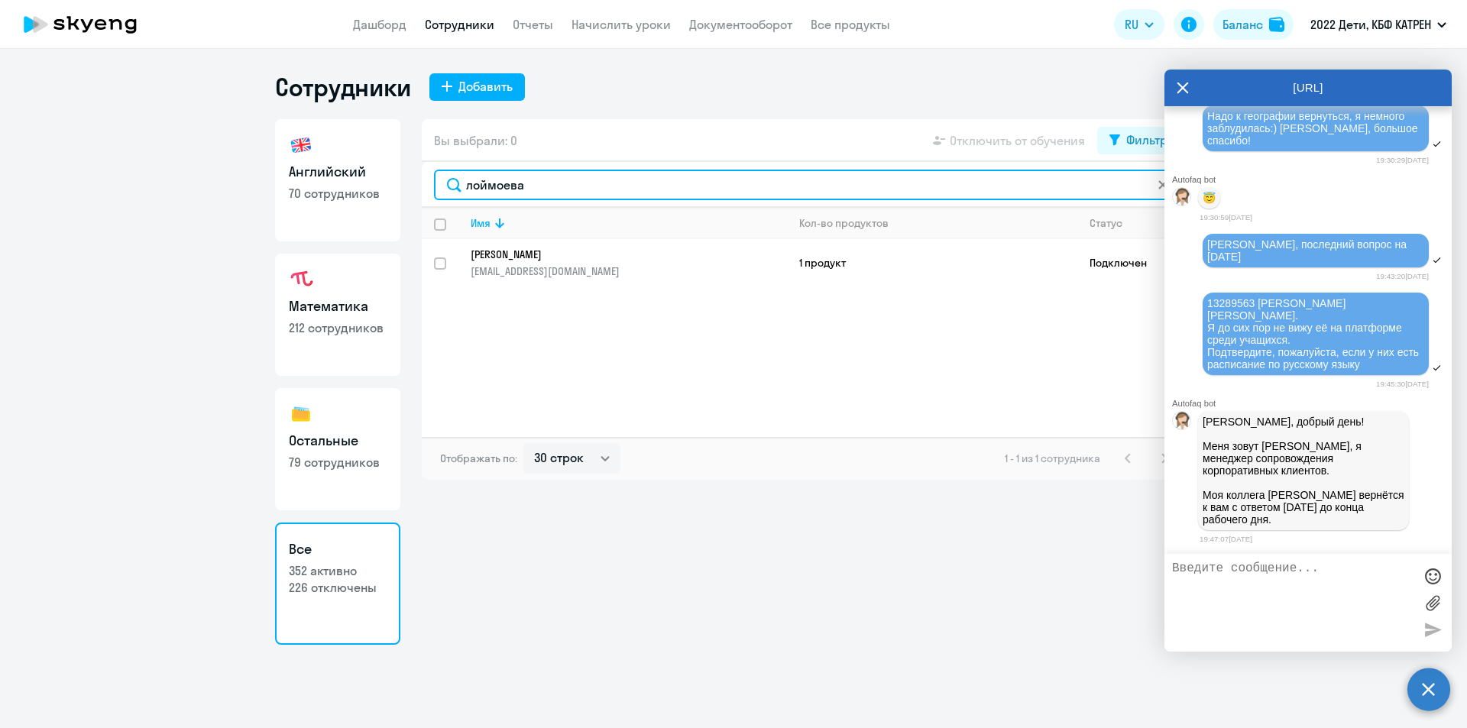
type input "лоймоева"
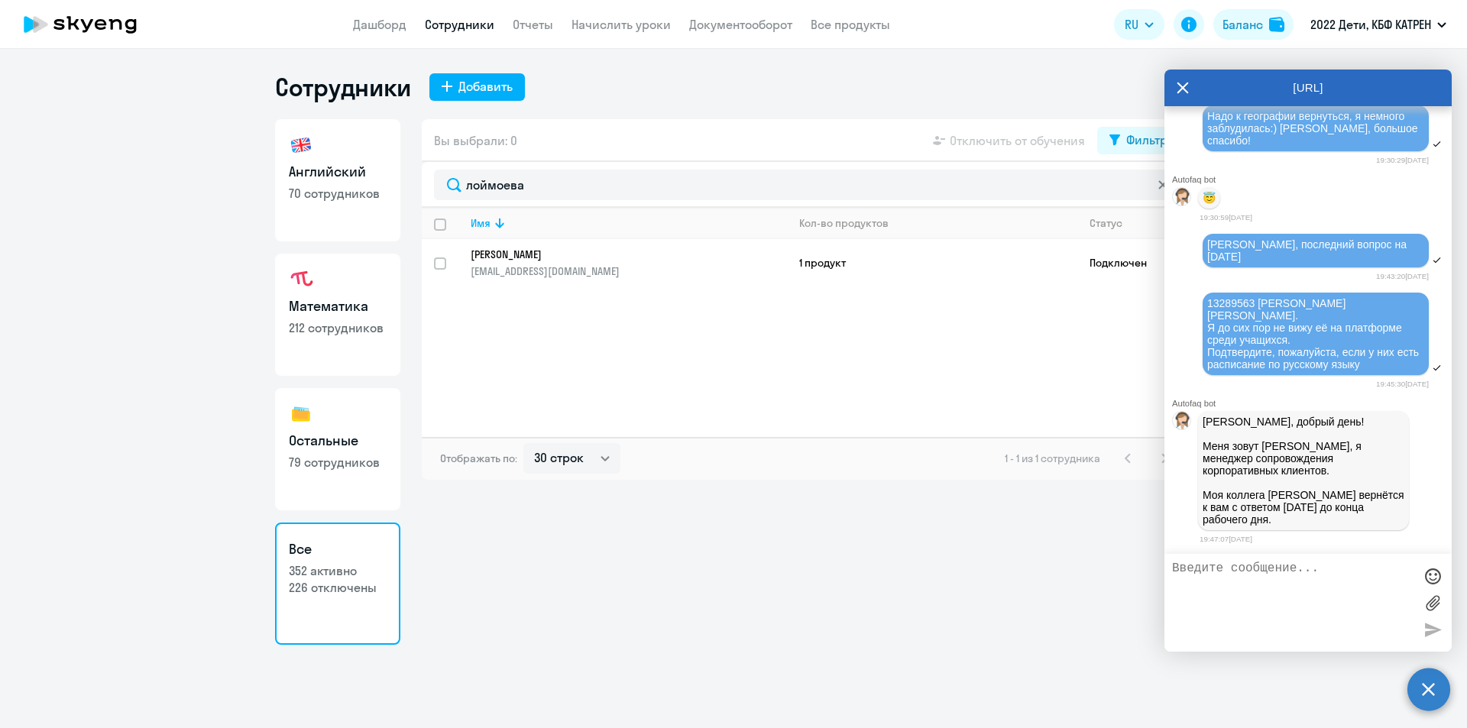
click at [565, 259] on p "[PERSON_NAME]" at bounding box center [618, 255] width 295 height 14
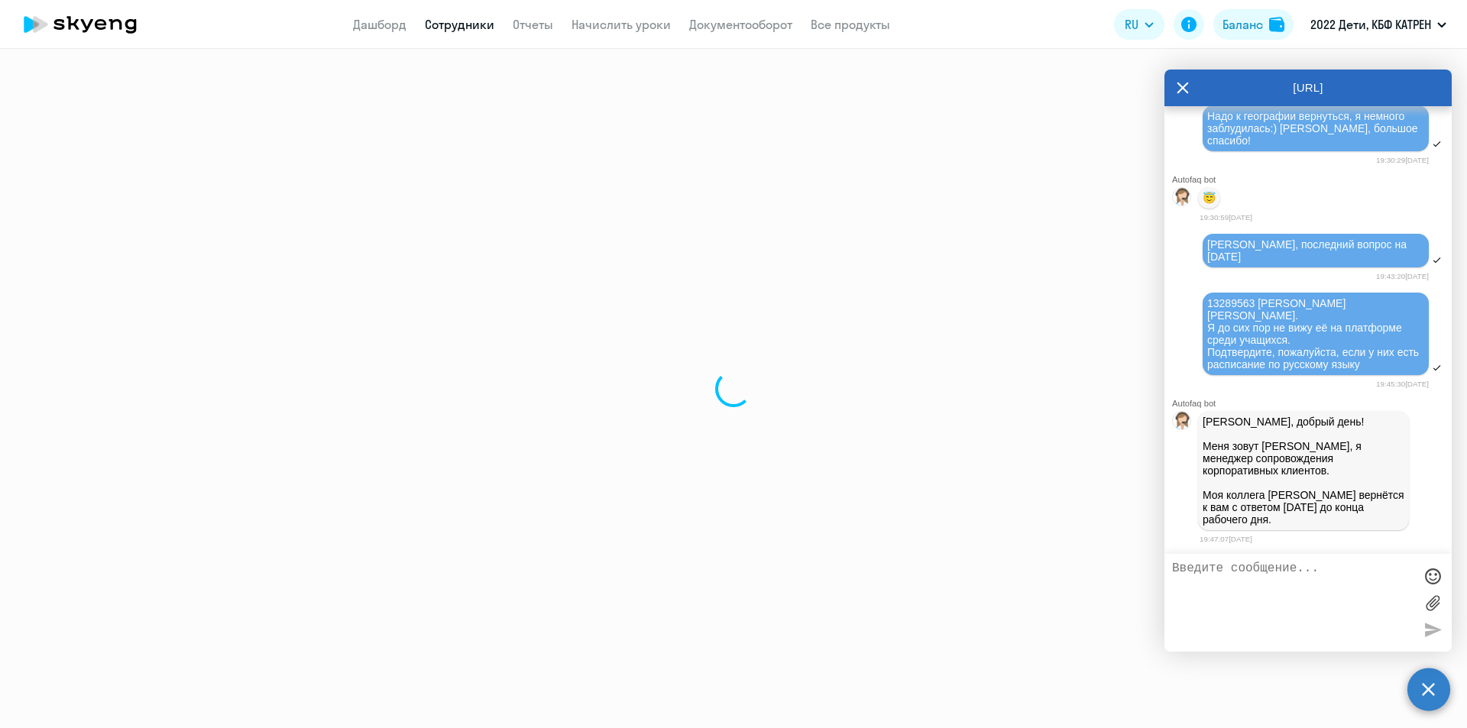
select select "others"
select select "30"
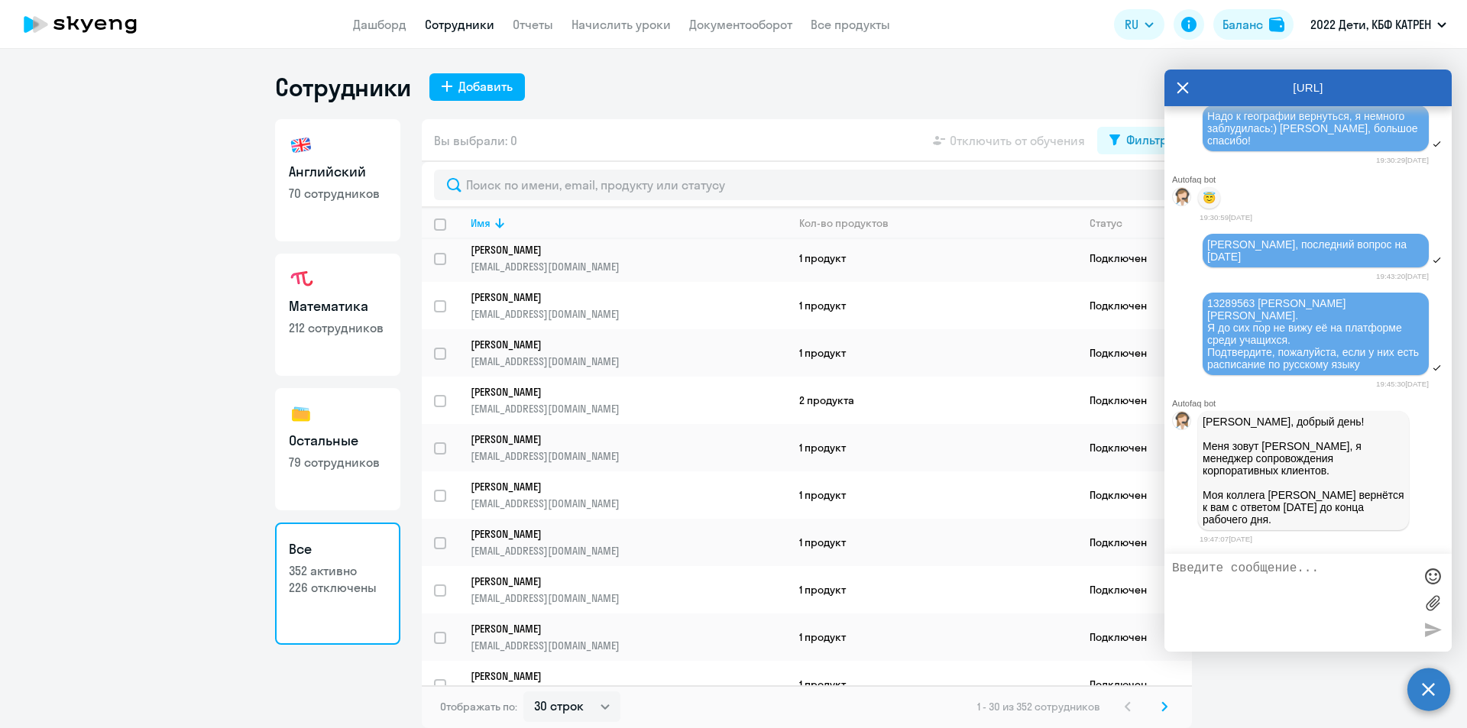
scroll to position [76, 0]
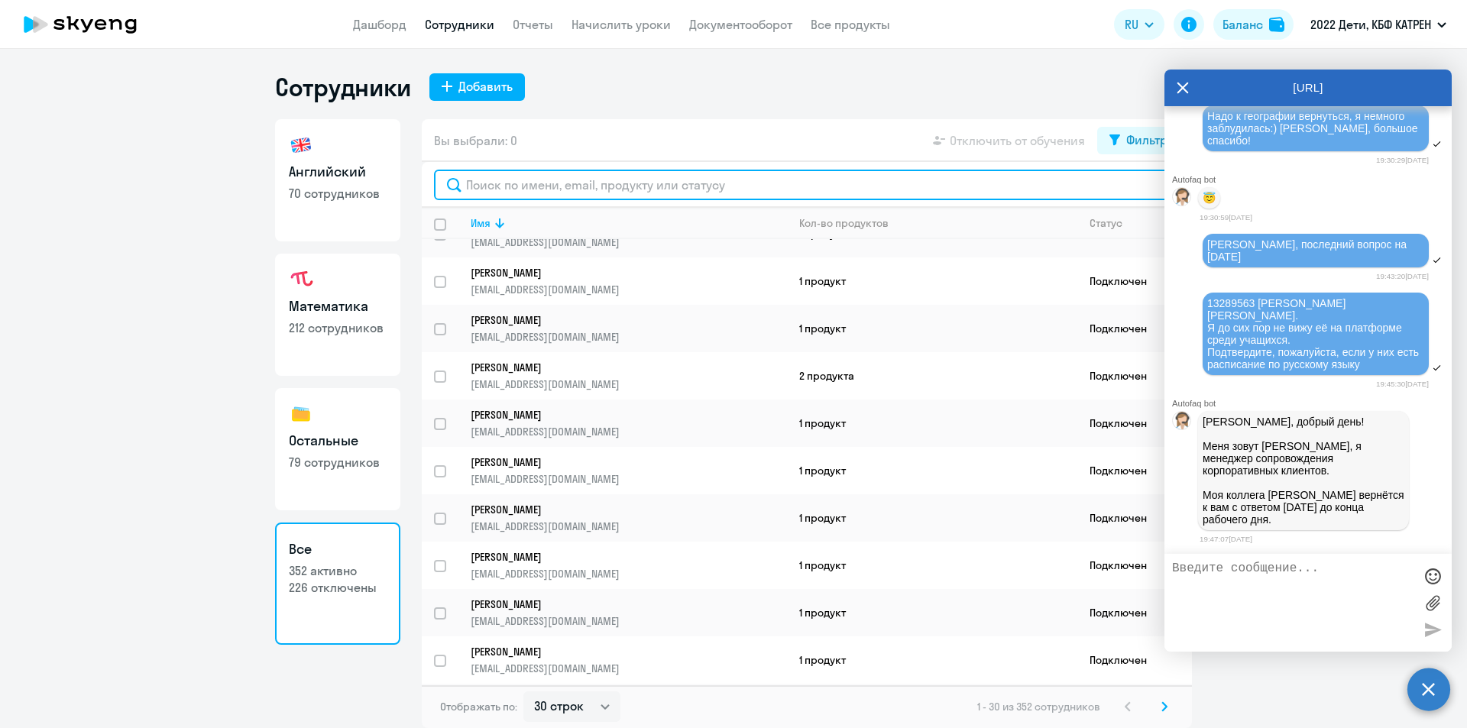
click at [532, 189] on input "text" at bounding box center [807, 185] width 746 height 31
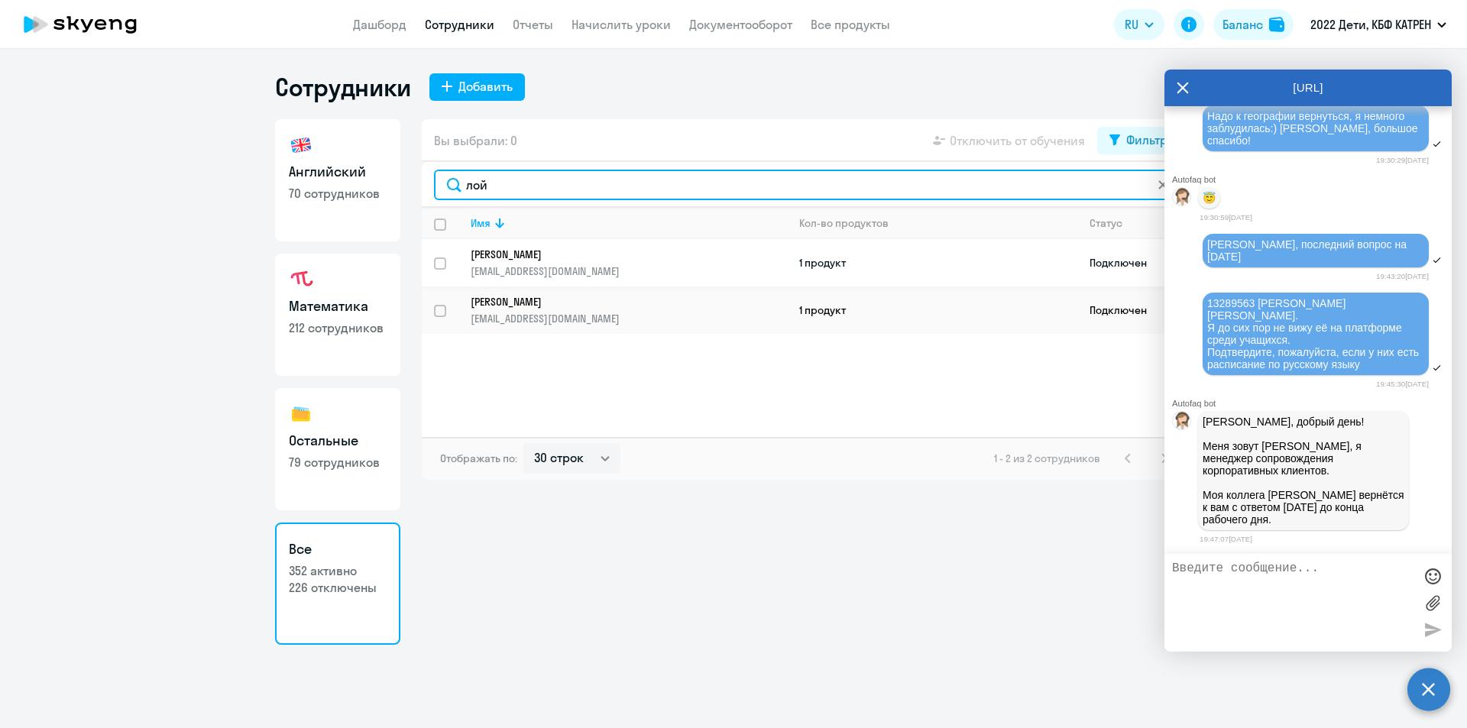
type input "лой"
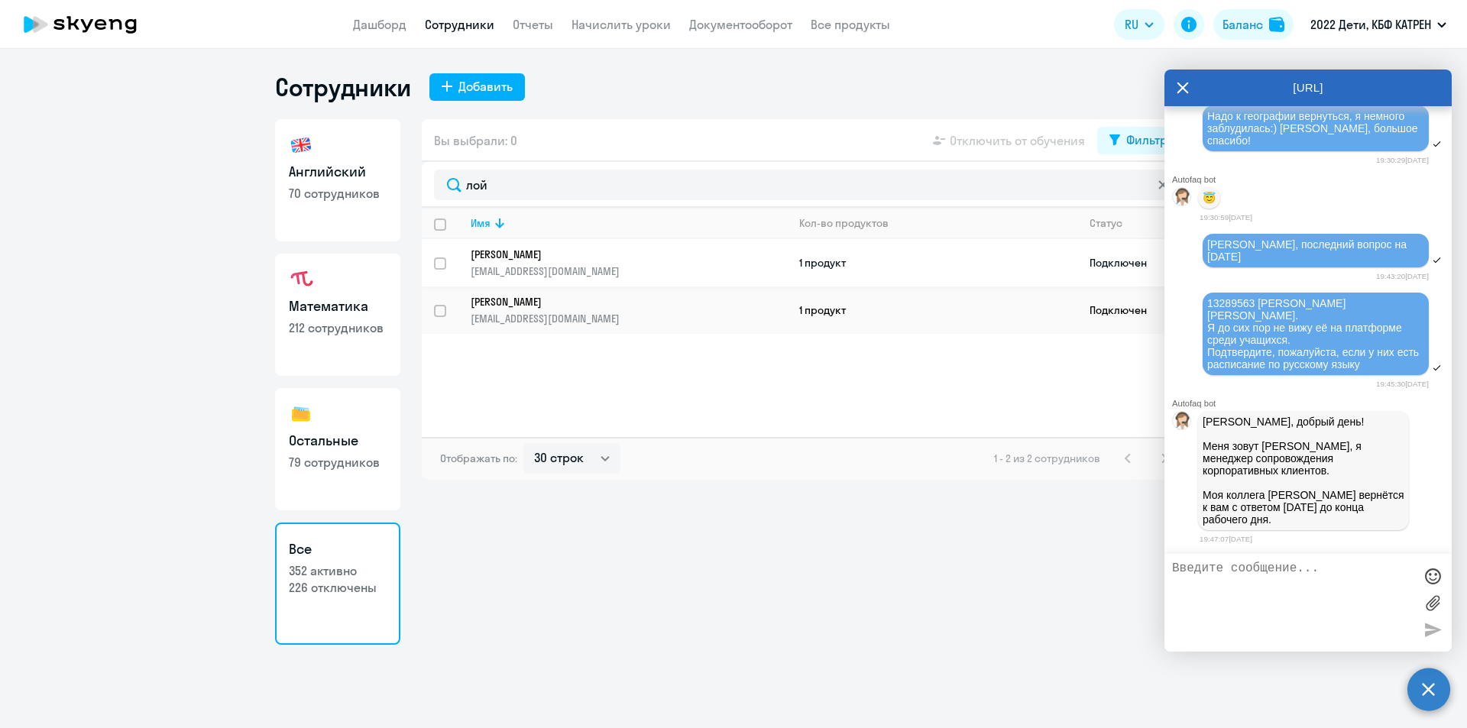
click at [565, 261] on link "[PERSON_NAME] [EMAIL_ADDRESS][DOMAIN_NAME]" at bounding box center [629, 263] width 316 height 31
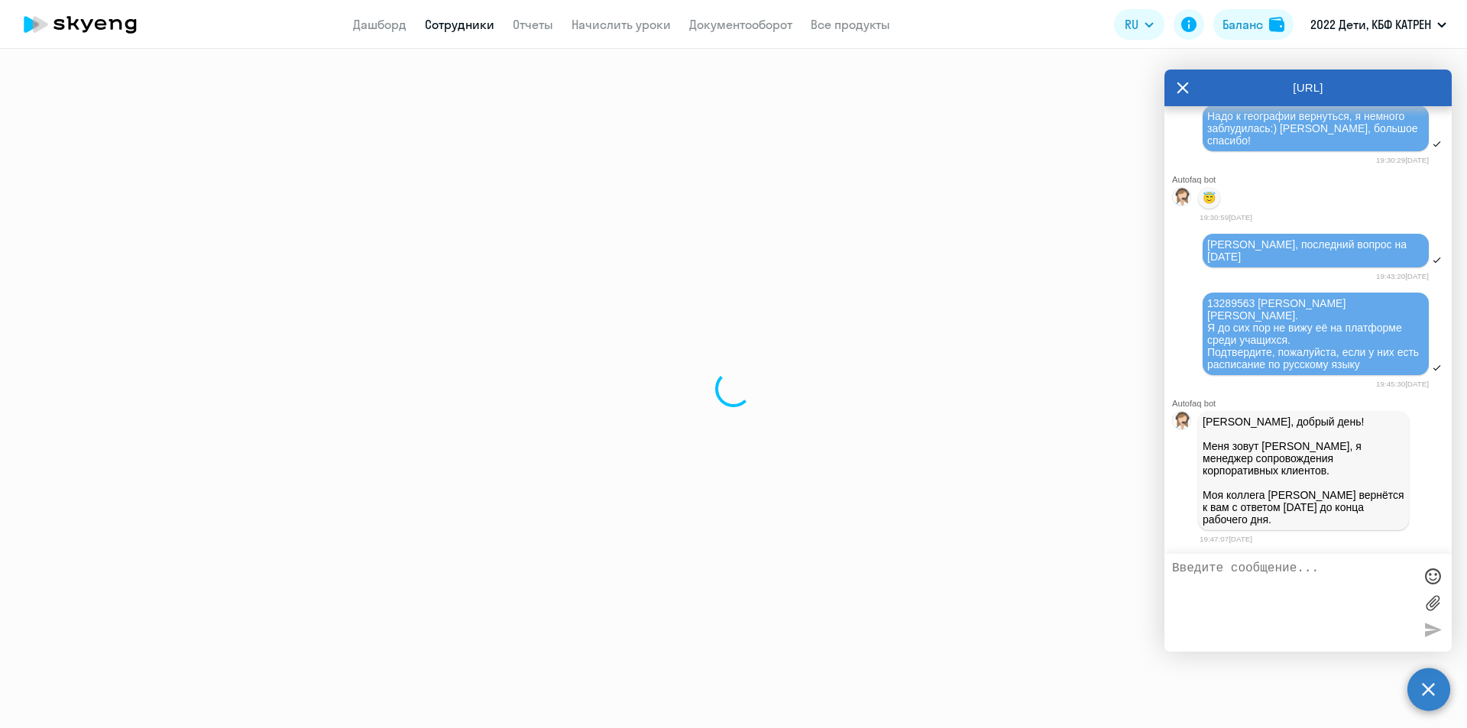
select select "others"
select select "30"
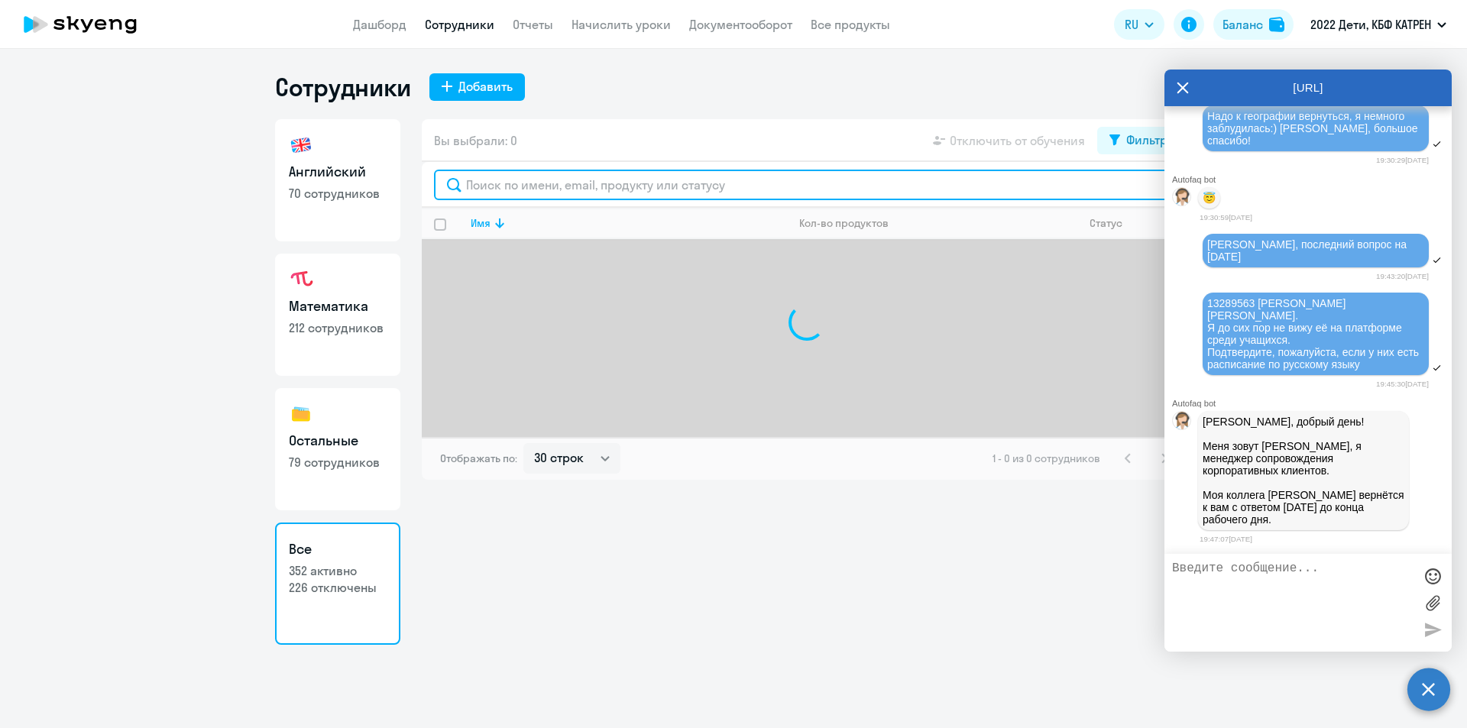
click at [533, 190] on input "text" at bounding box center [807, 185] width 746 height 31
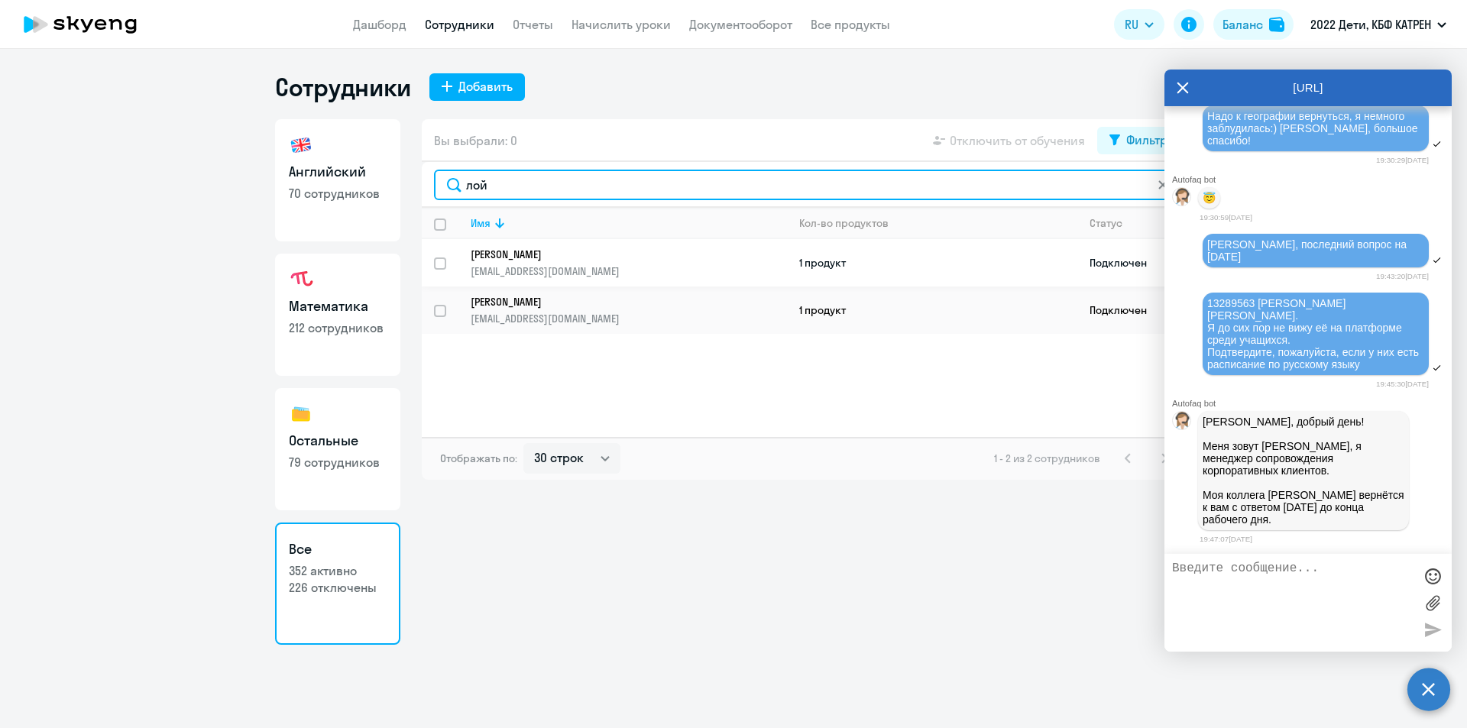
type input "лой"
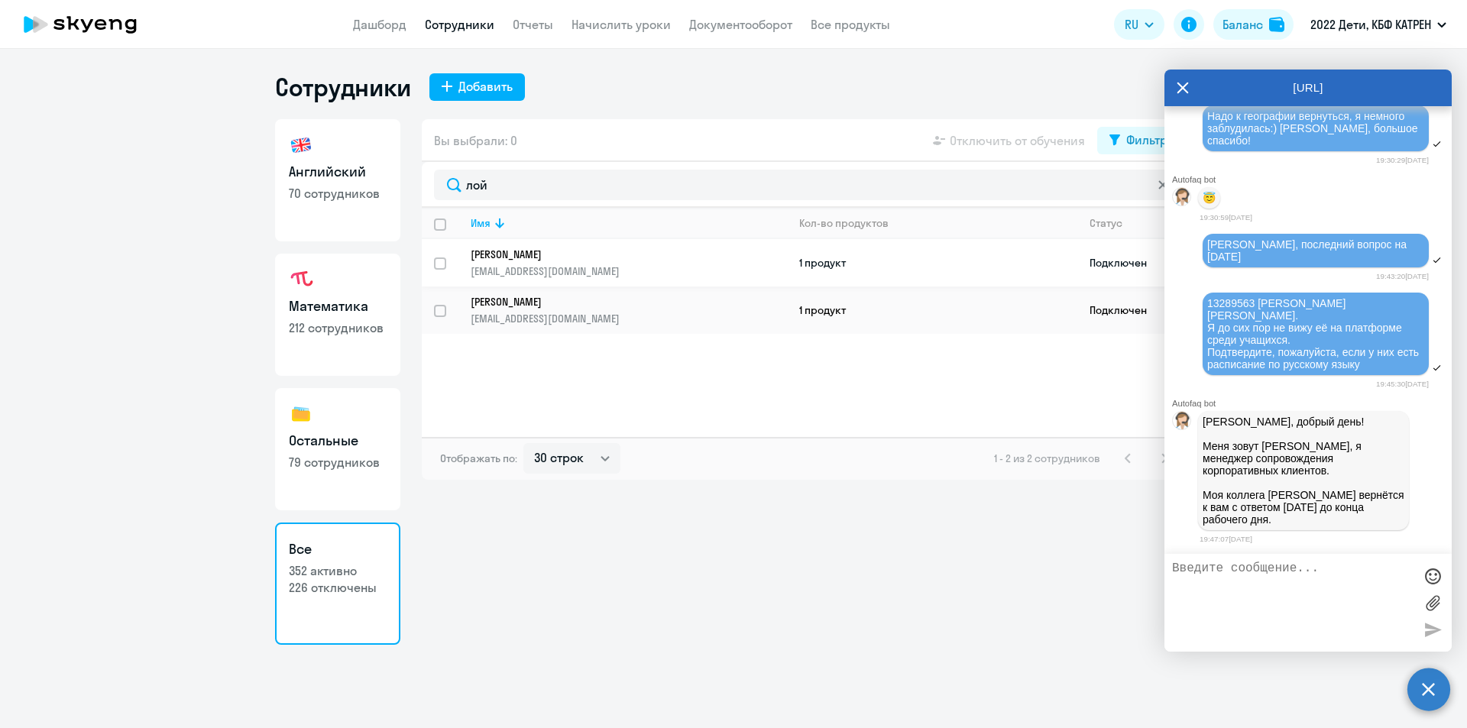
click at [557, 257] on p "[PERSON_NAME]" at bounding box center [618, 255] width 295 height 14
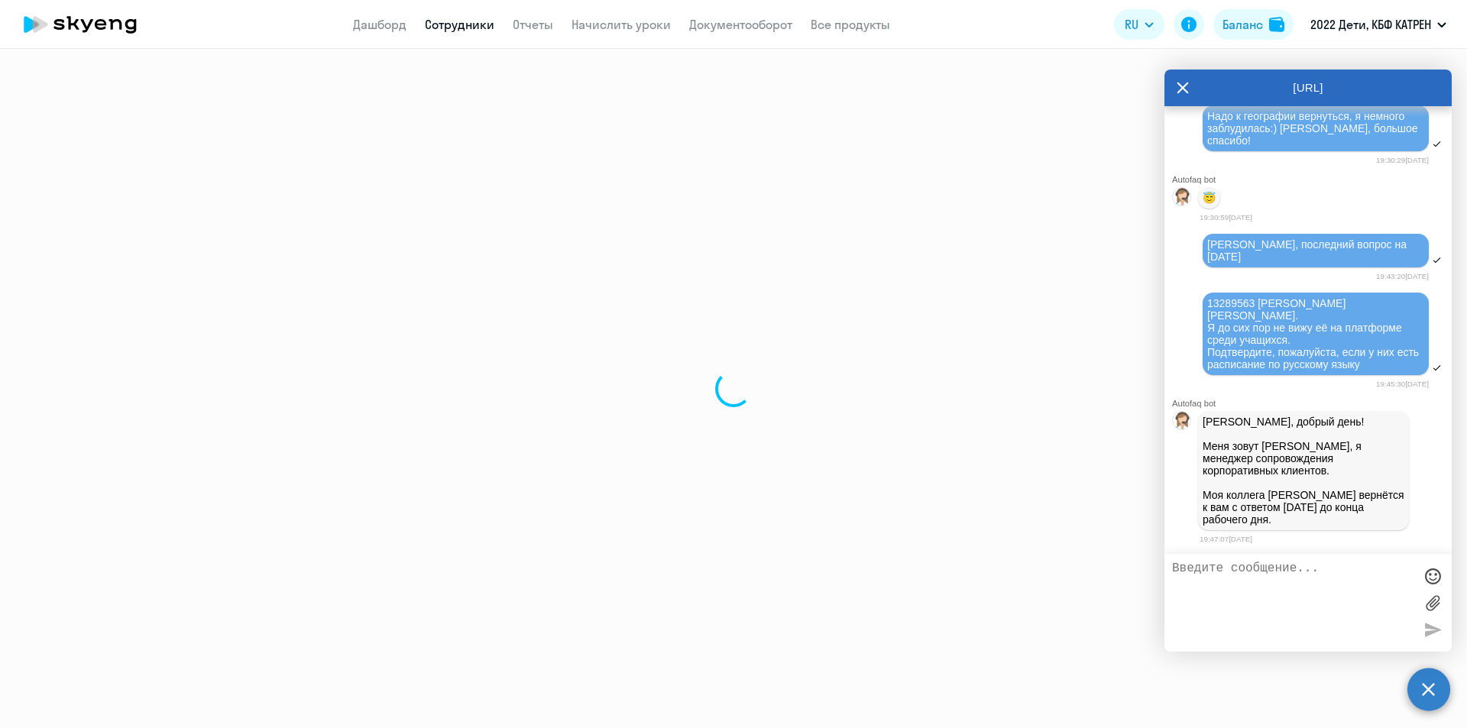
select select "others"
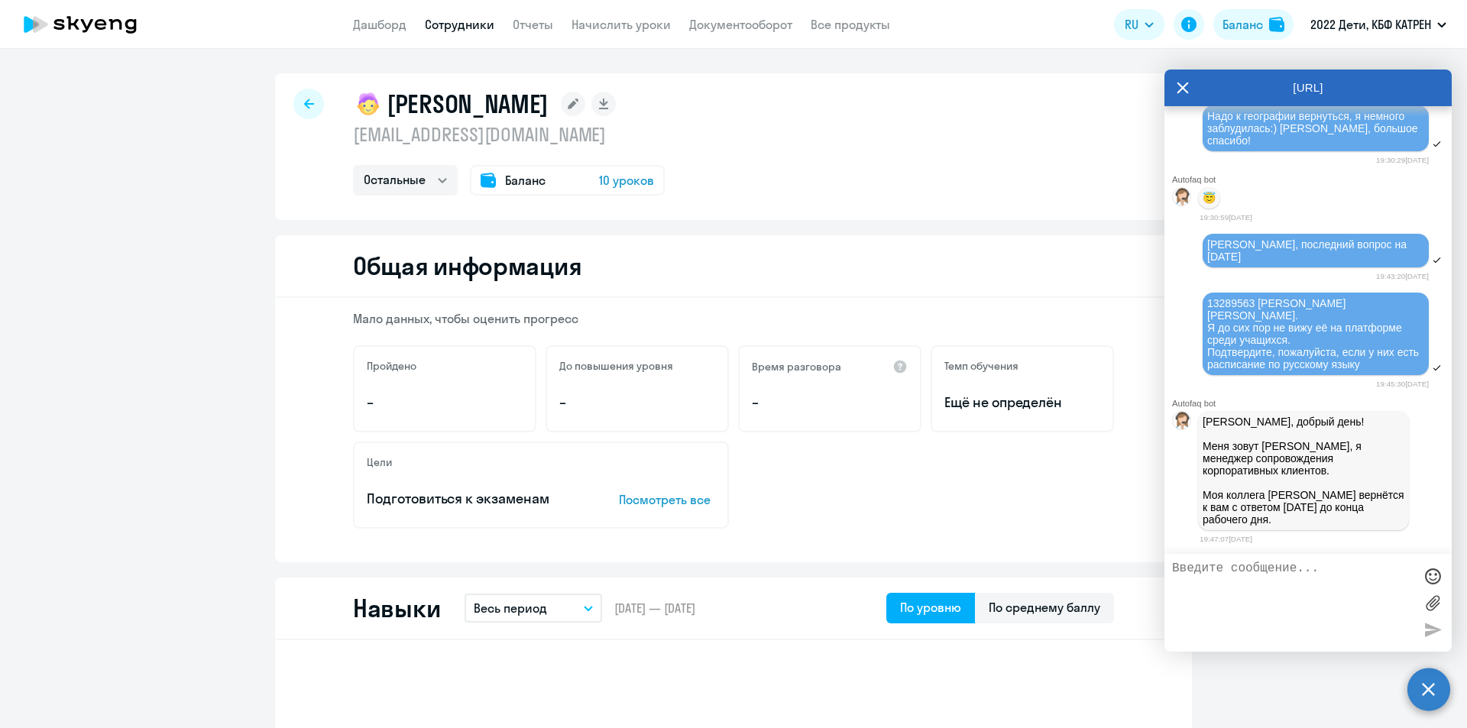
select select "30"
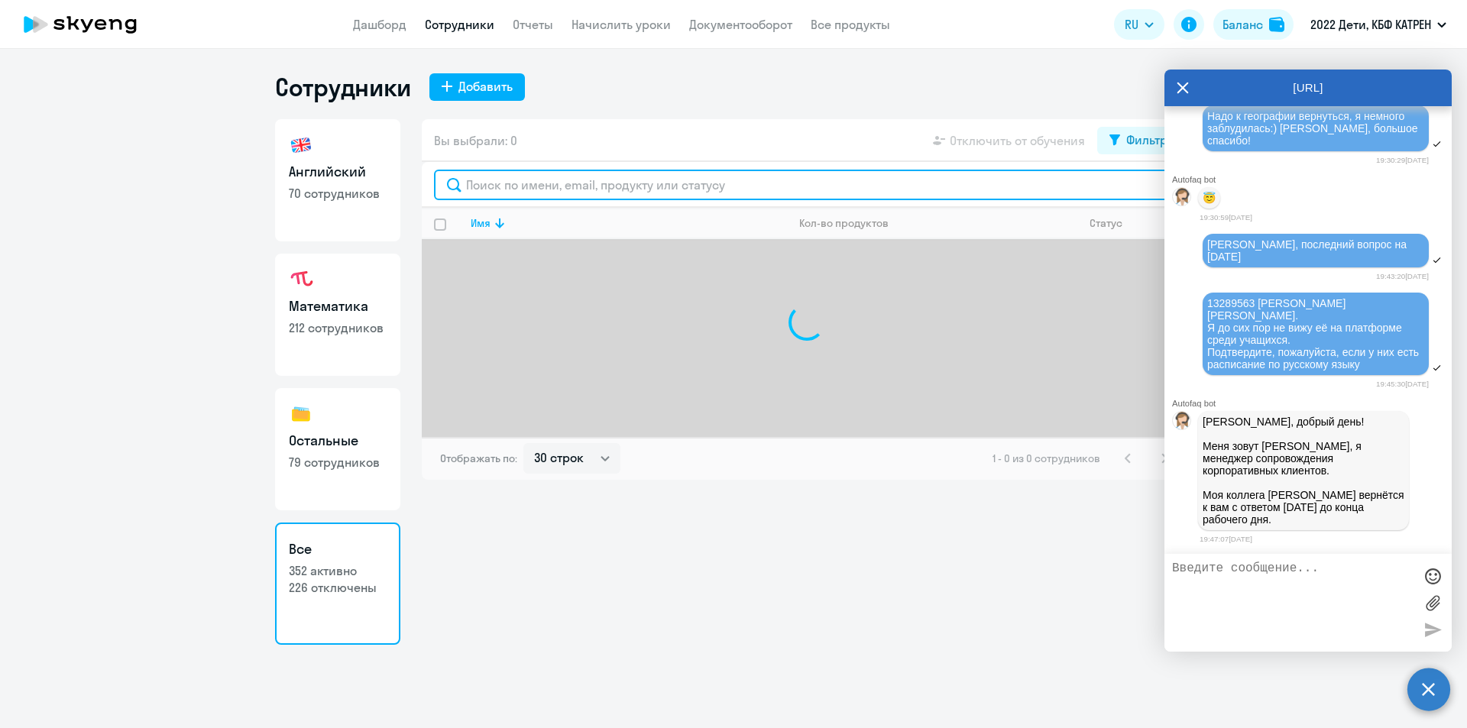
click at [522, 182] on input "text" at bounding box center [807, 185] width 746 height 31
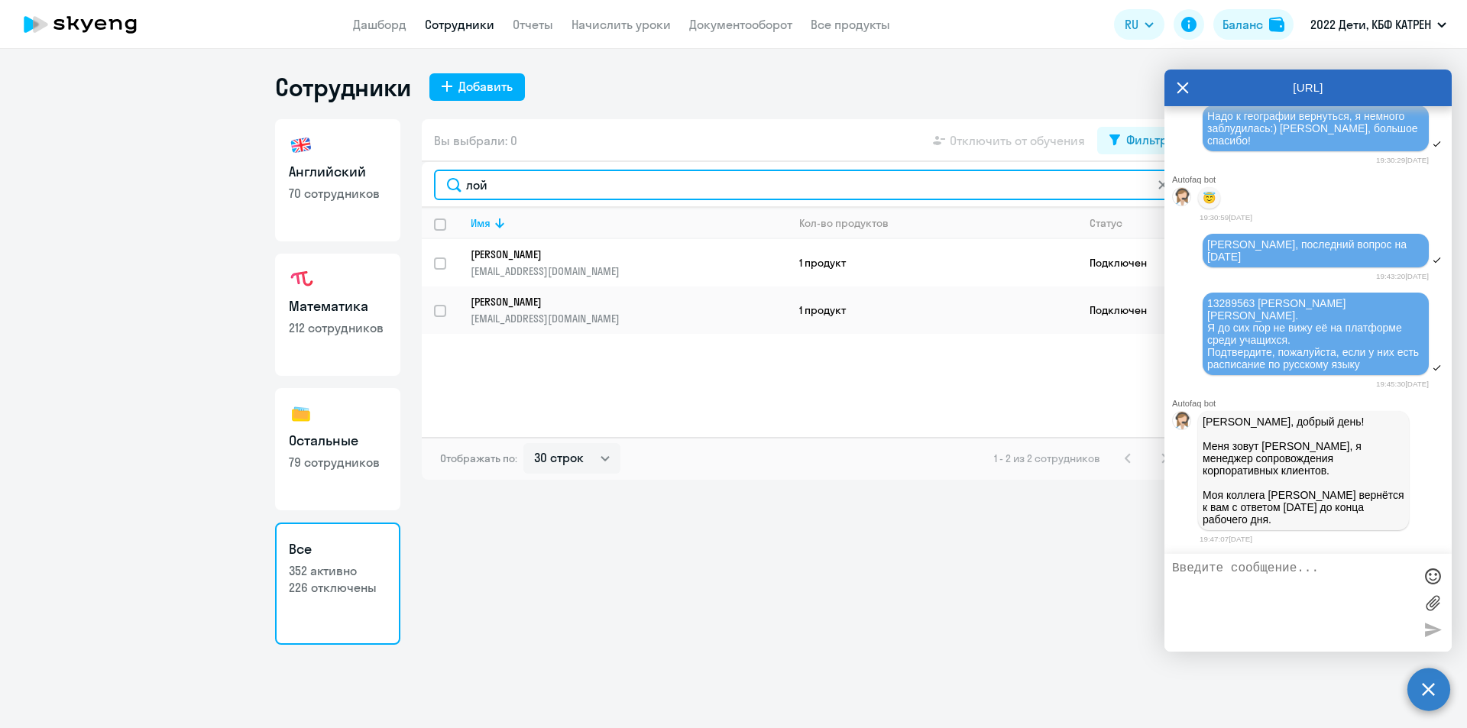
type input "лой"
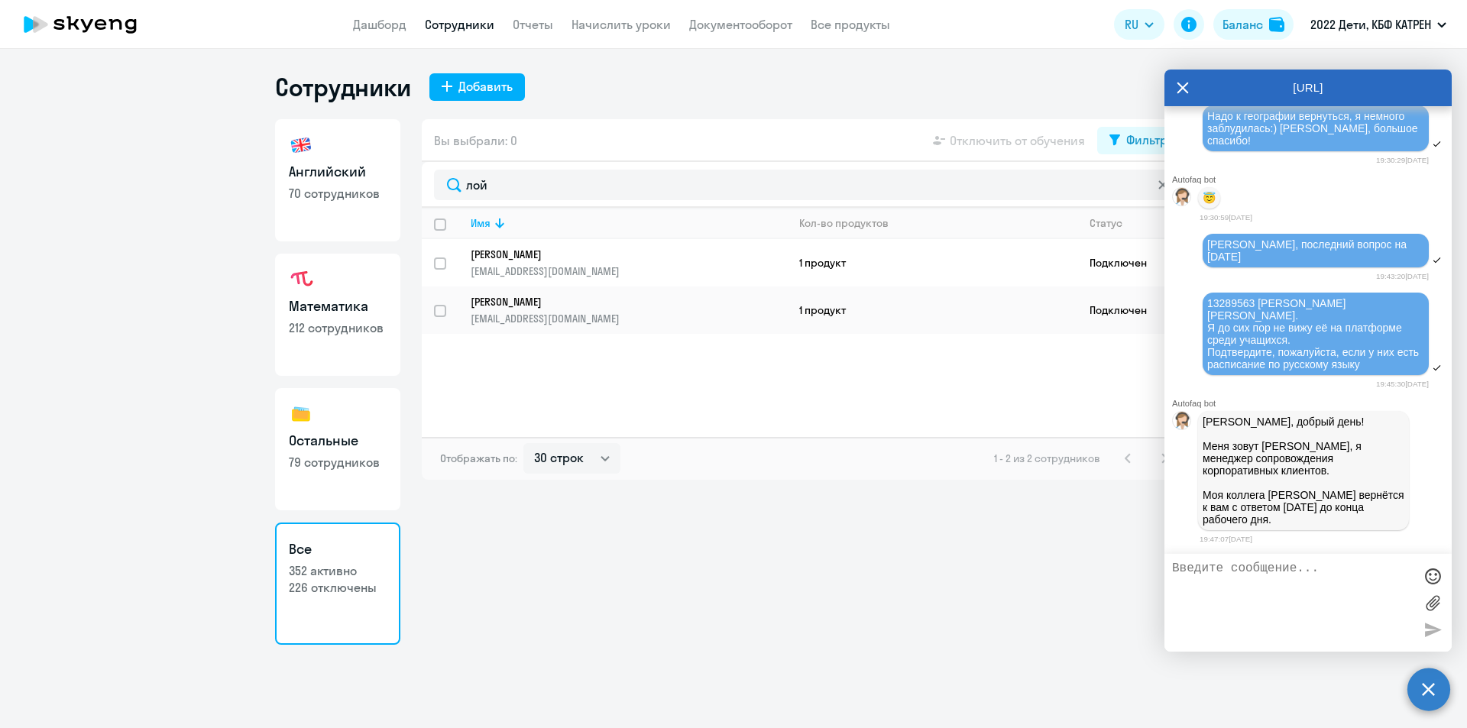
click at [1180, 84] on icon at bounding box center [1182, 87] width 11 height 11
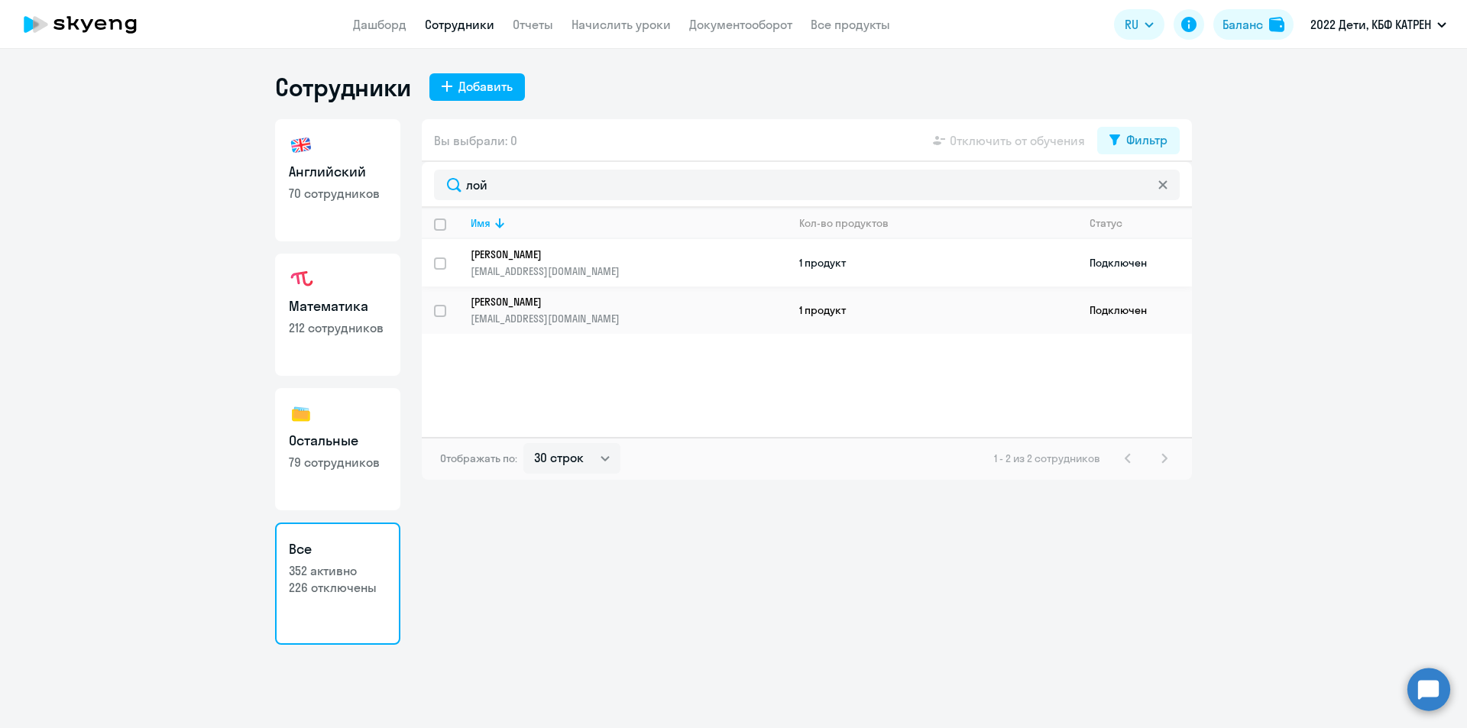
click at [439, 267] on input "select row 42338585" at bounding box center [449, 272] width 31 height 31
checkbox input "true"
click at [1038, 138] on span "Отключить от обучения" at bounding box center [1017, 140] width 135 height 18
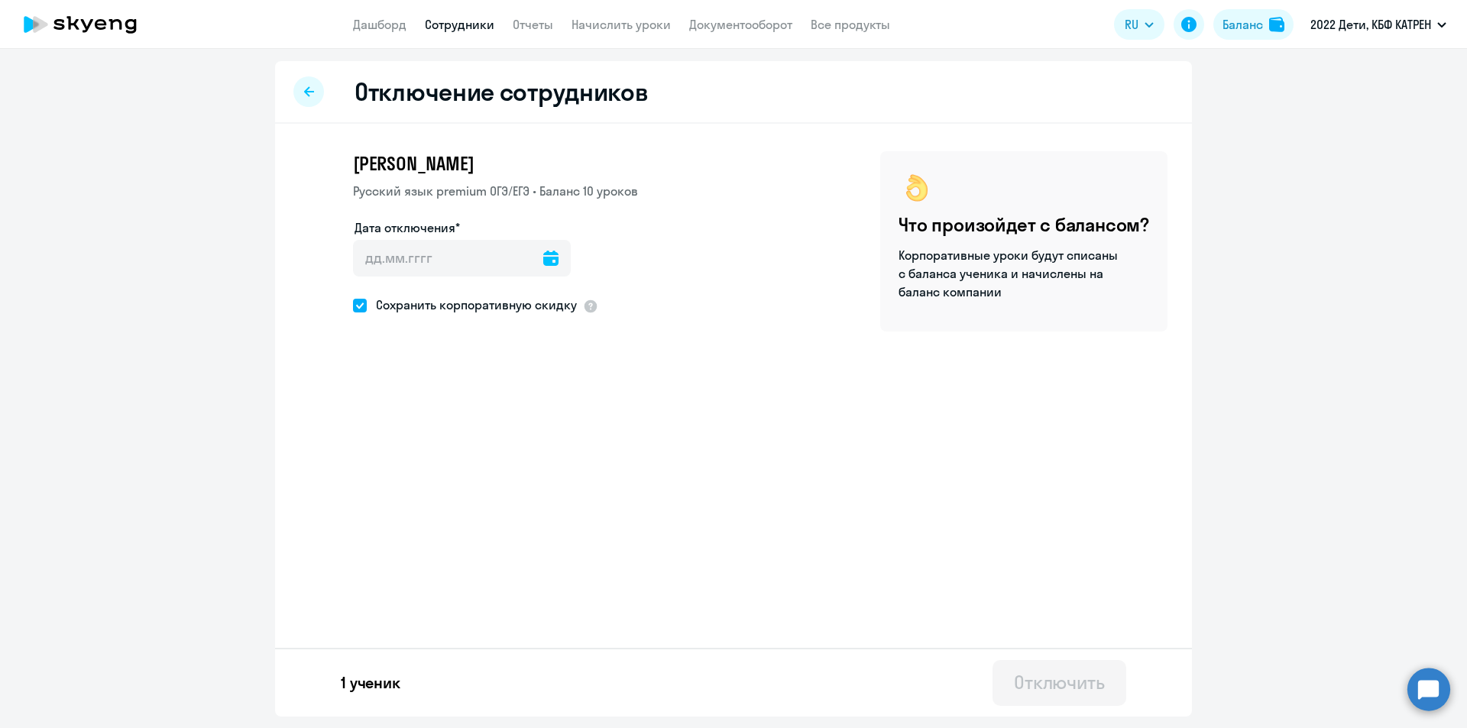
click at [543, 258] on icon at bounding box center [550, 258] width 15 height 15
click at [406, 463] on span "16" at bounding box center [405, 463] width 28 height 28
type input "[DATE]"
click at [362, 302] on span at bounding box center [360, 306] width 14 height 14
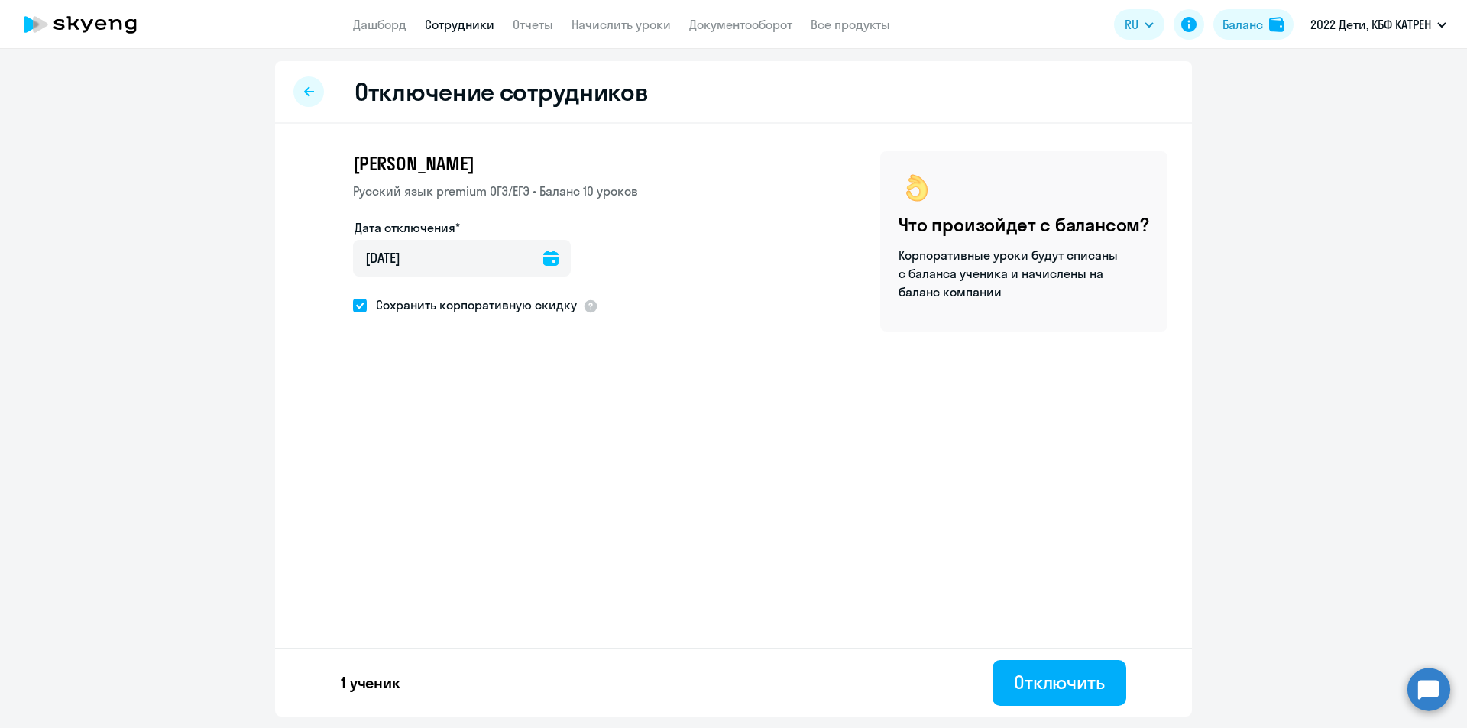
click at [353, 305] on input "Сохранить корпоративную скидку" at bounding box center [352, 305] width 1 height 1
checkbox input "false"
click at [1043, 690] on div "Отключить" at bounding box center [1059, 682] width 91 height 24
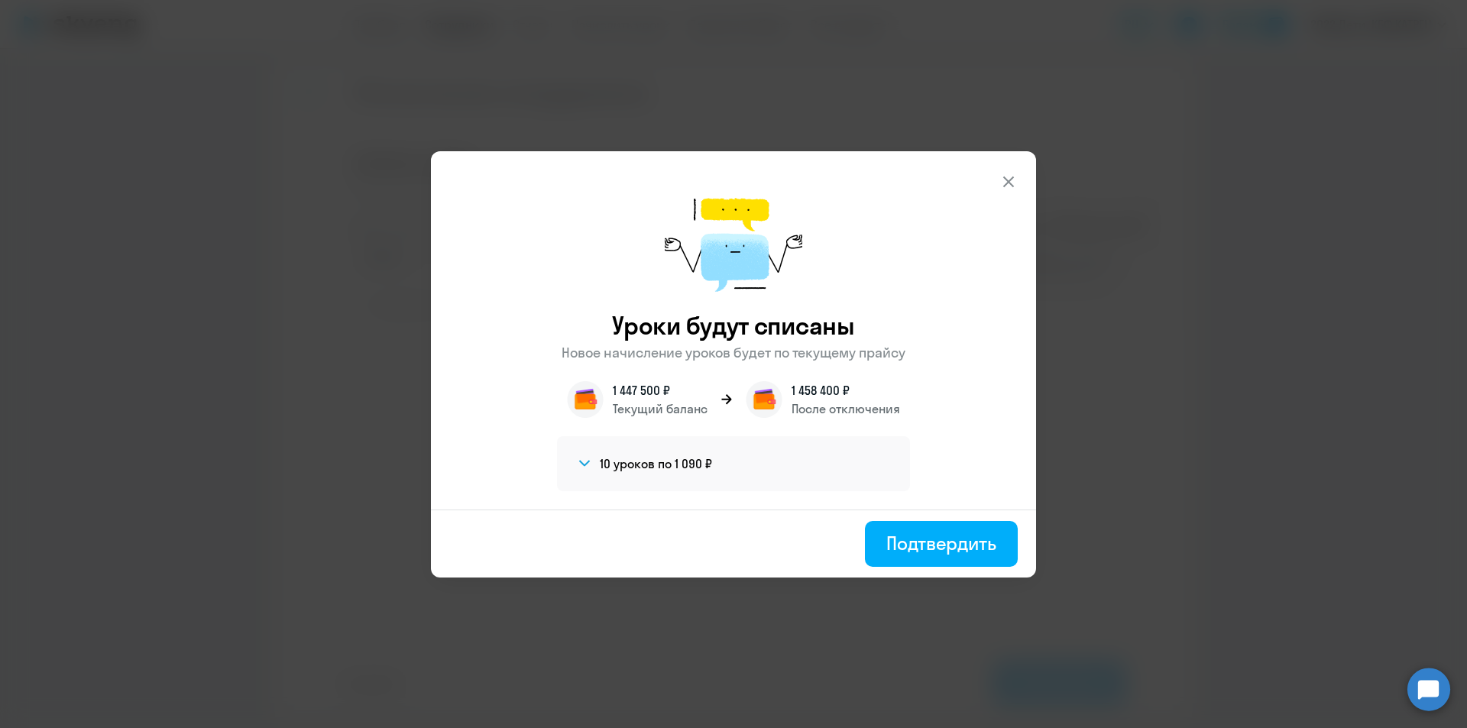
click at [986, 564] on button "Подтвердить" at bounding box center [941, 544] width 153 height 46
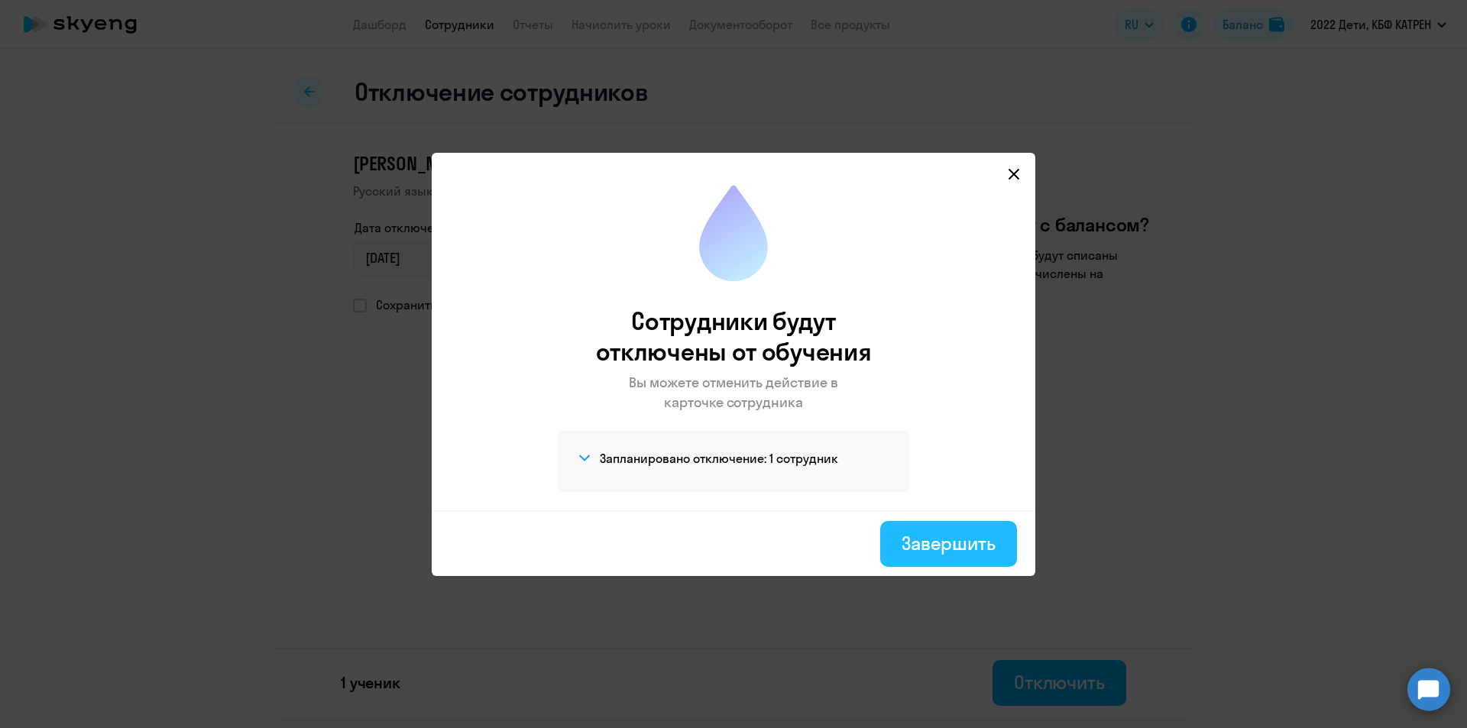
click at [928, 544] on div "Завершить" at bounding box center [949, 543] width 94 height 24
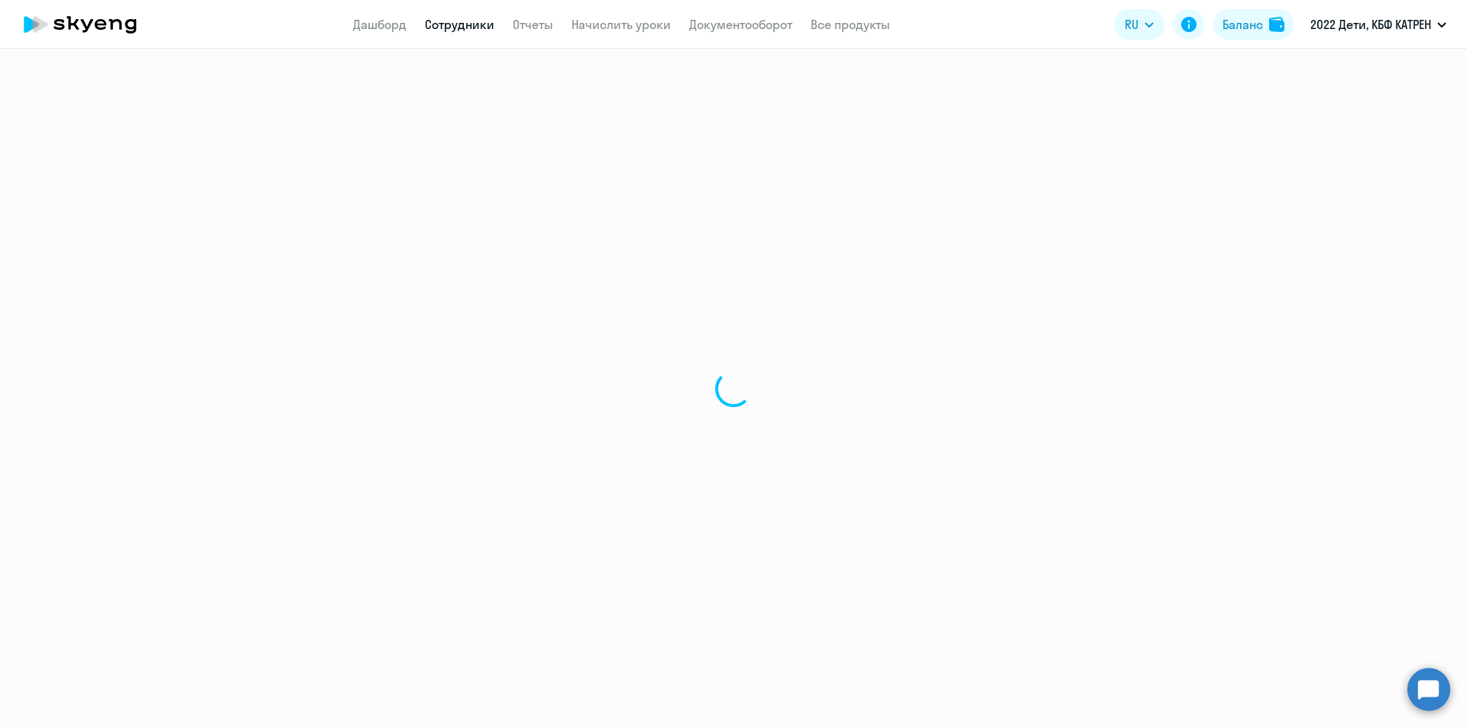
select select "30"
